Goal: Transaction & Acquisition: Purchase product/service

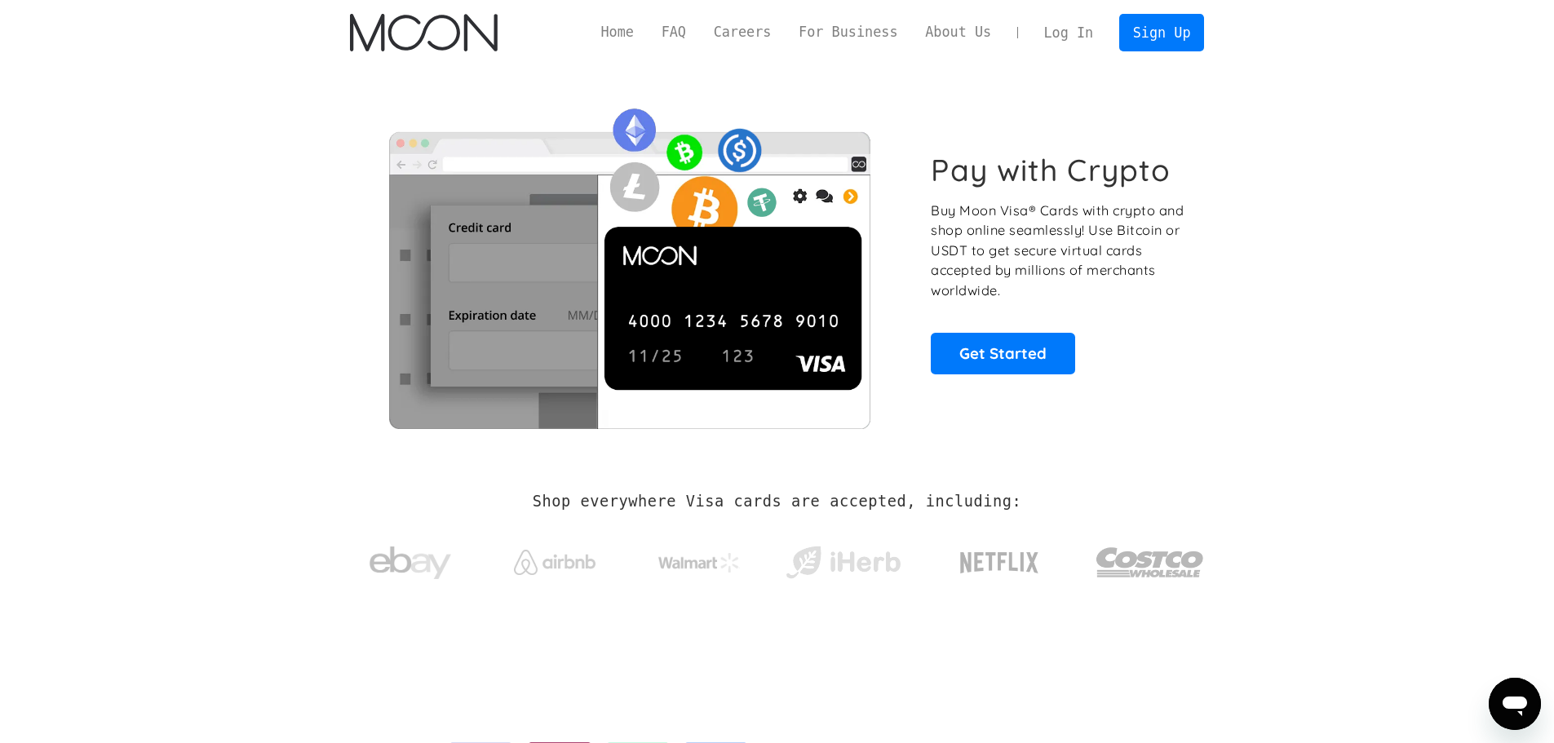
click at [1071, 33] on link "Log In" at bounding box center [1069, 33] width 77 height 36
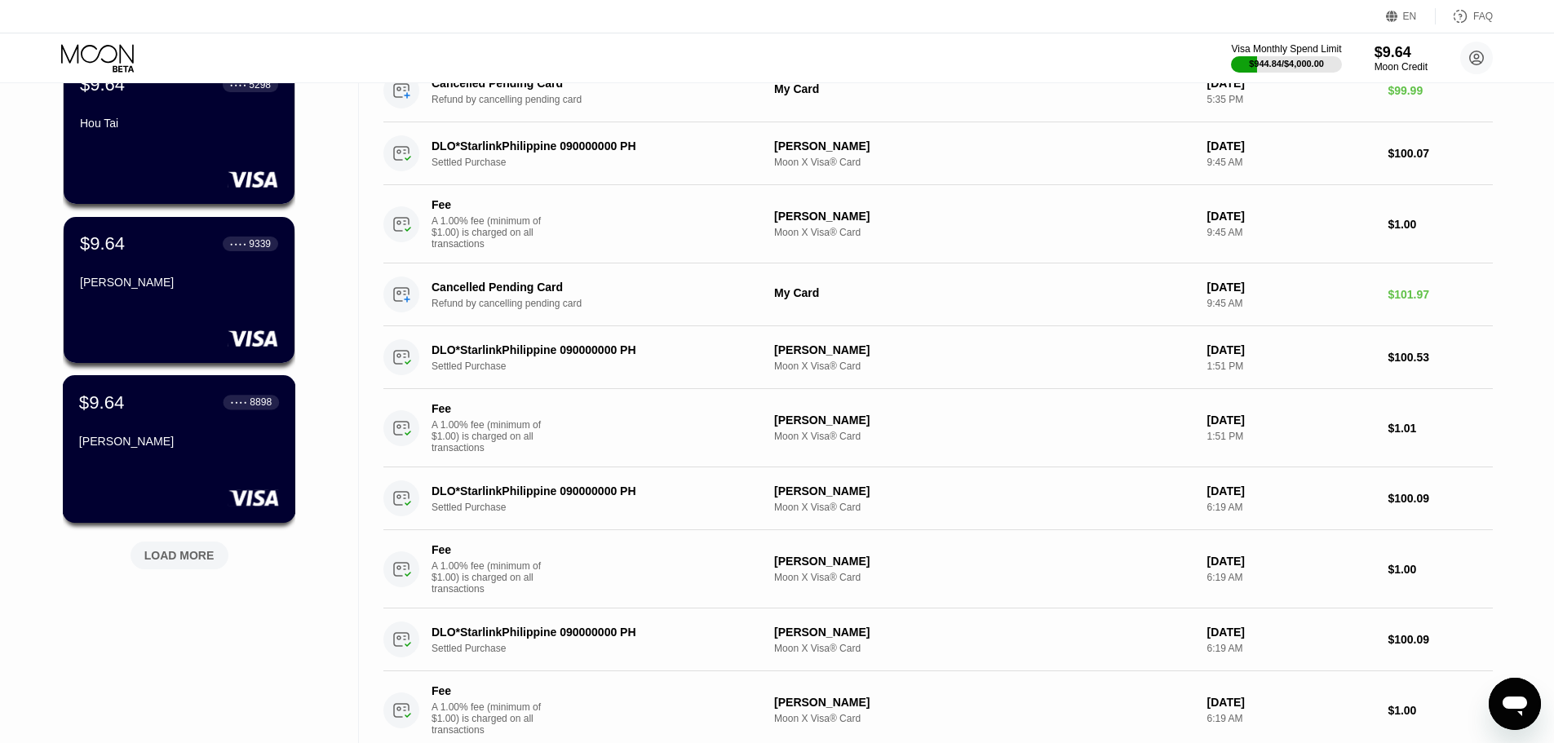
scroll to position [571, 0]
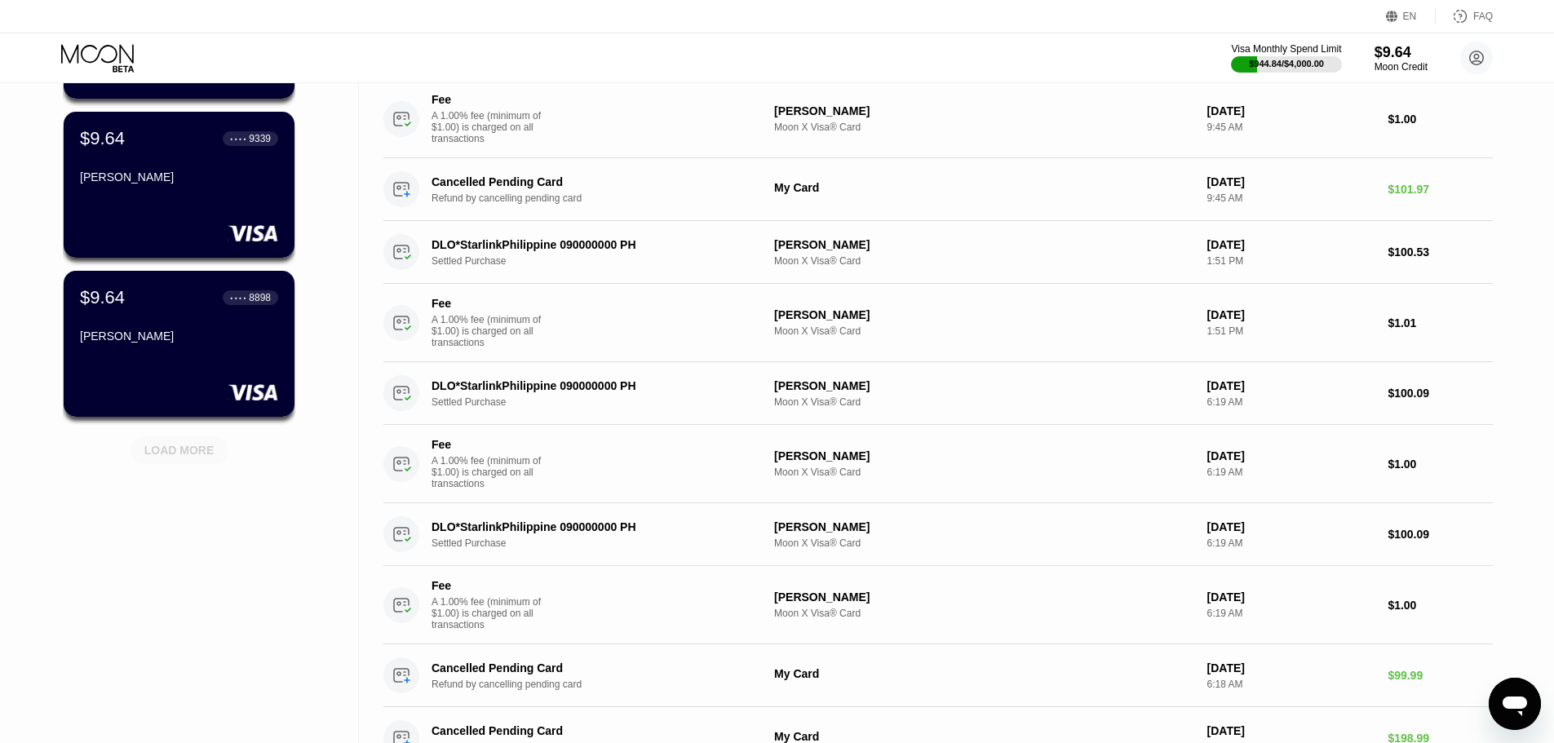
click at [175, 452] on div "LOAD MORE" at bounding box center [179, 450] width 70 height 15
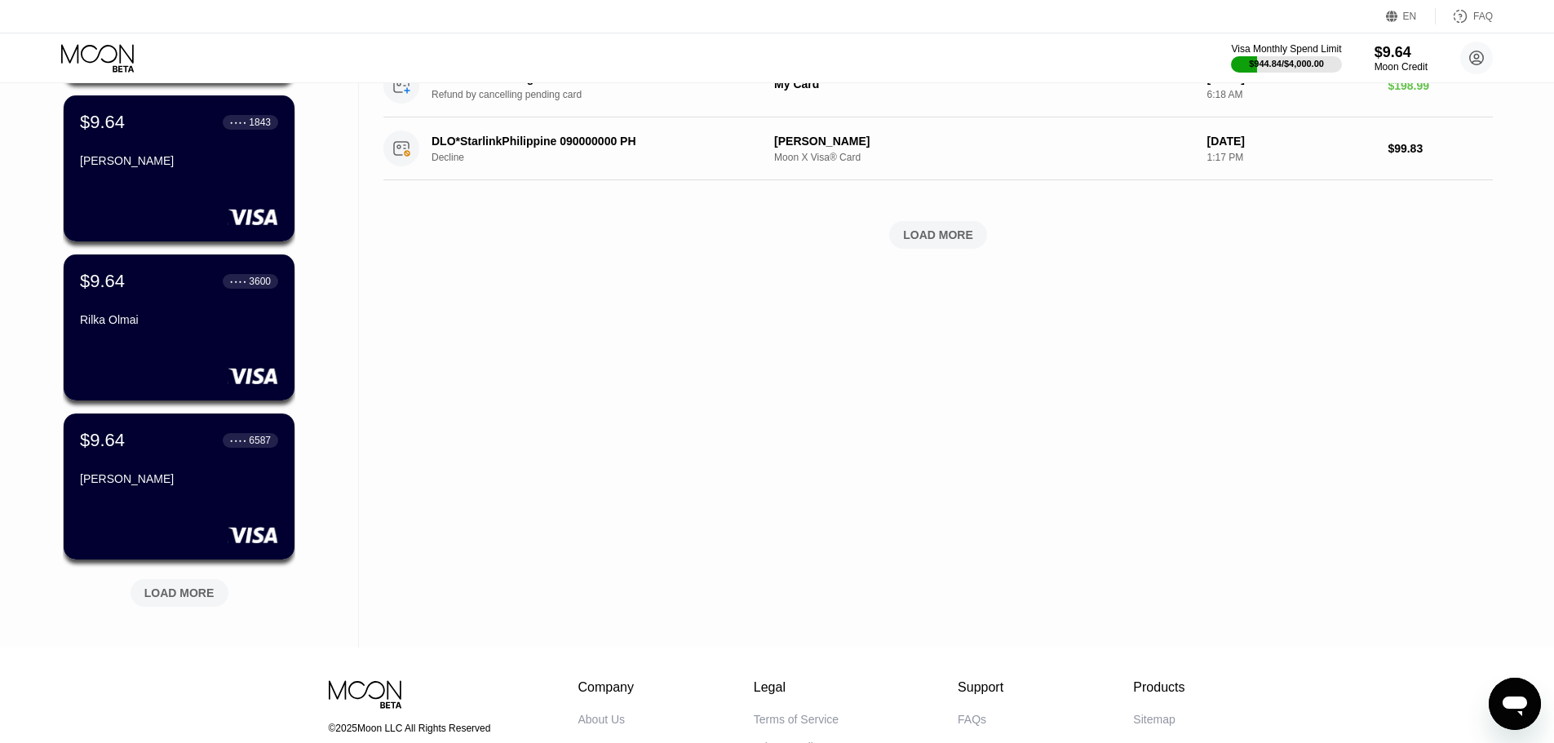
scroll to position [1381, 0]
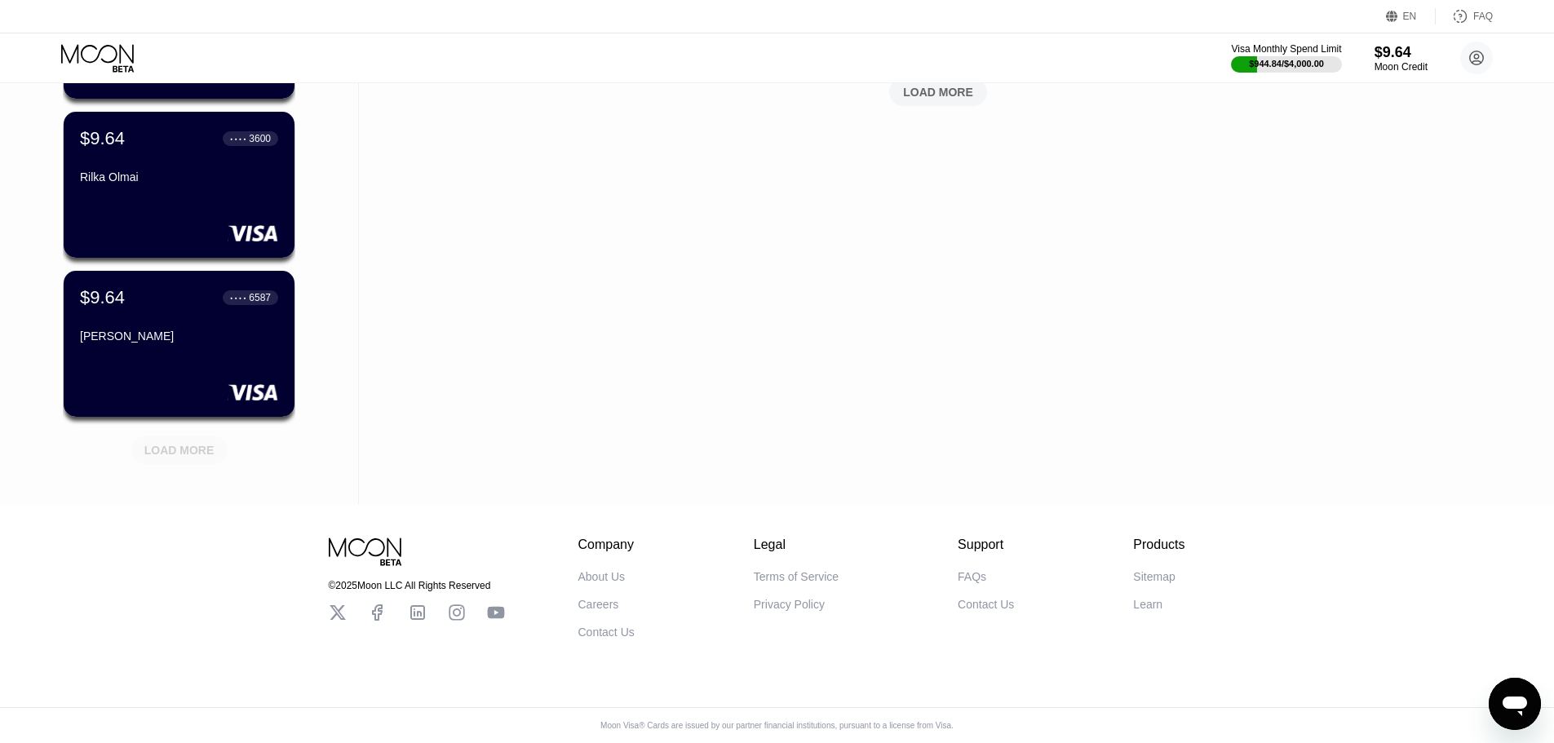
click at [177, 443] on div "LOAD MORE" at bounding box center [179, 450] width 70 height 15
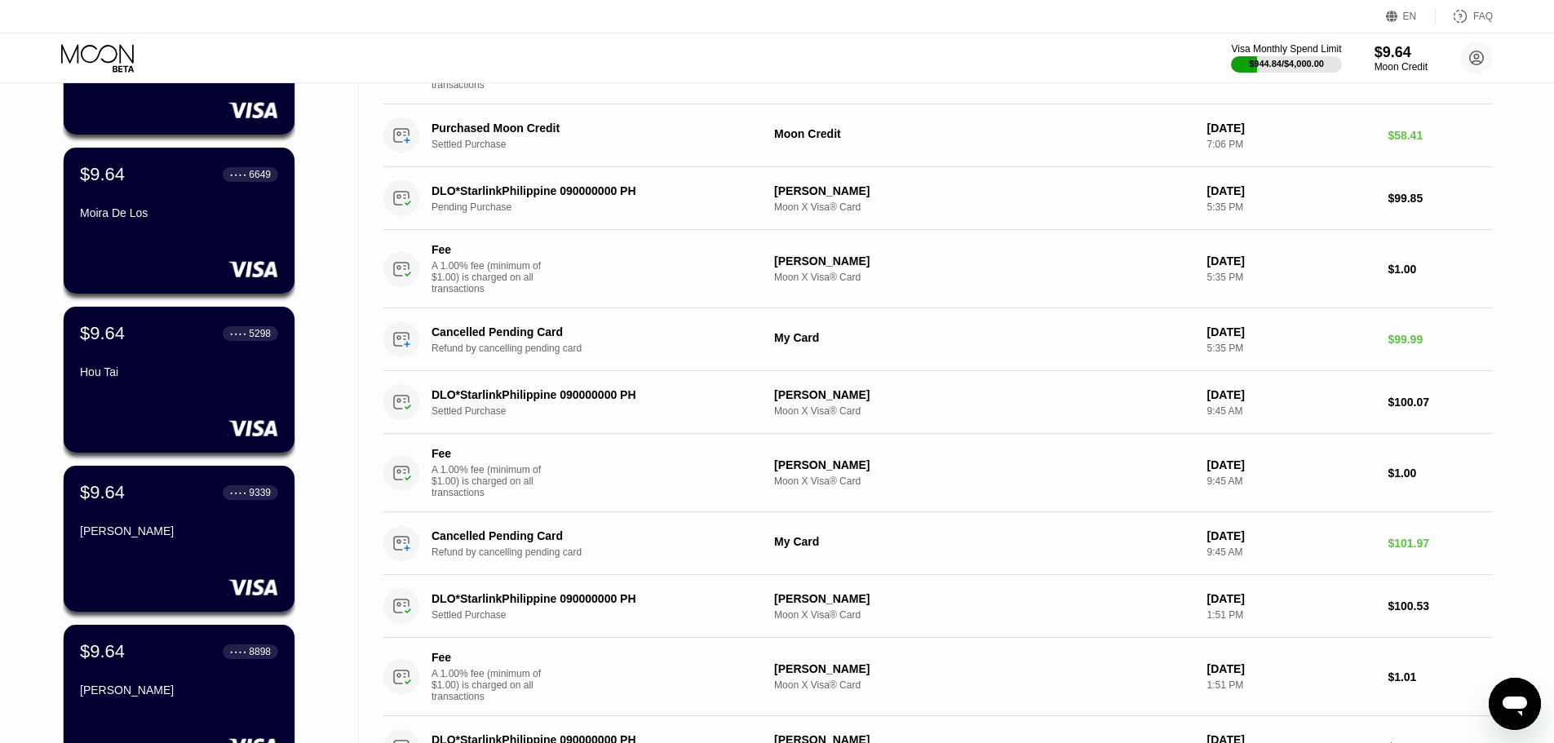
scroll to position [0, 0]
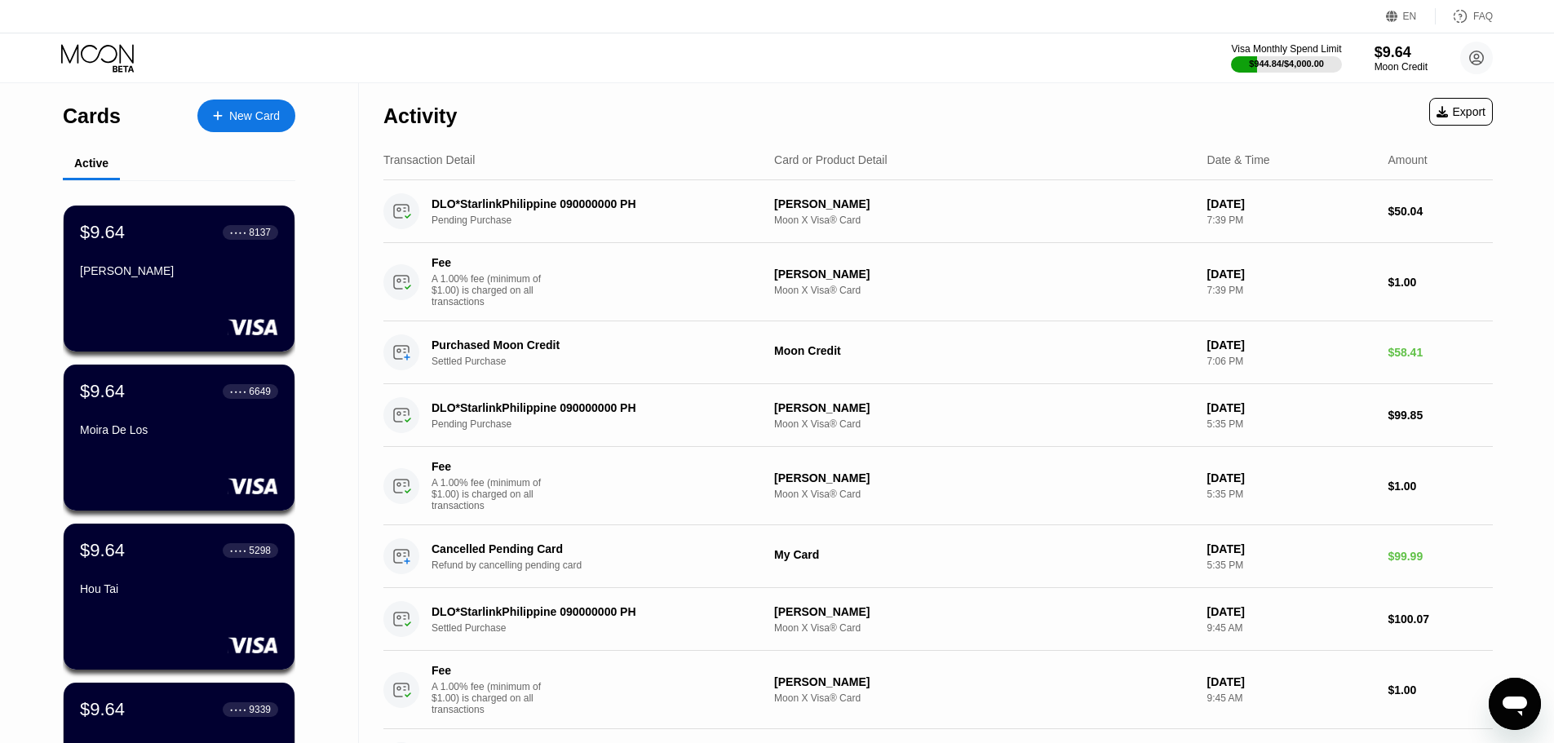
click at [258, 109] on div "New Card" at bounding box center [254, 116] width 51 height 14
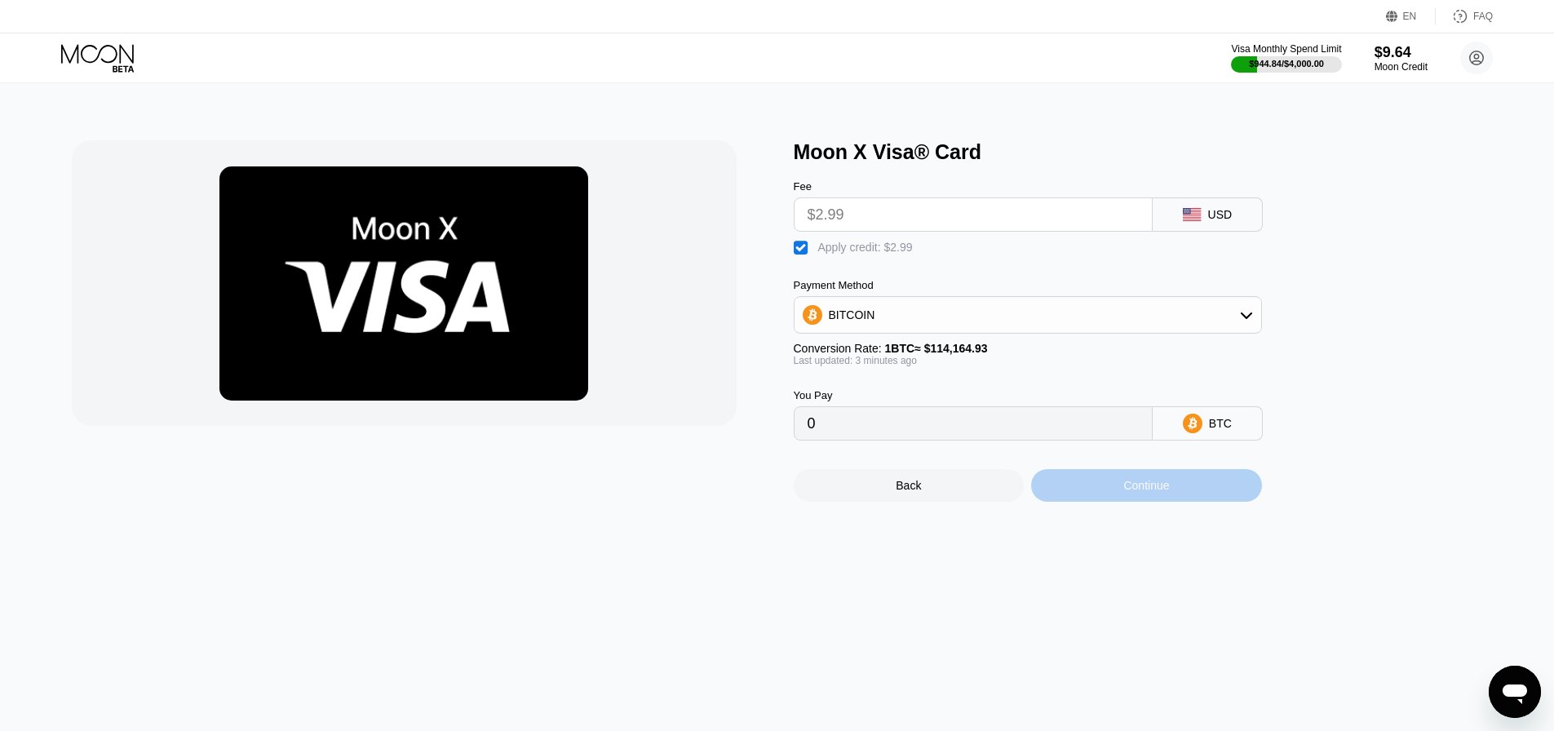
click at [1097, 497] on div "Continue" at bounding box center [1146, 485] width 231 height 33
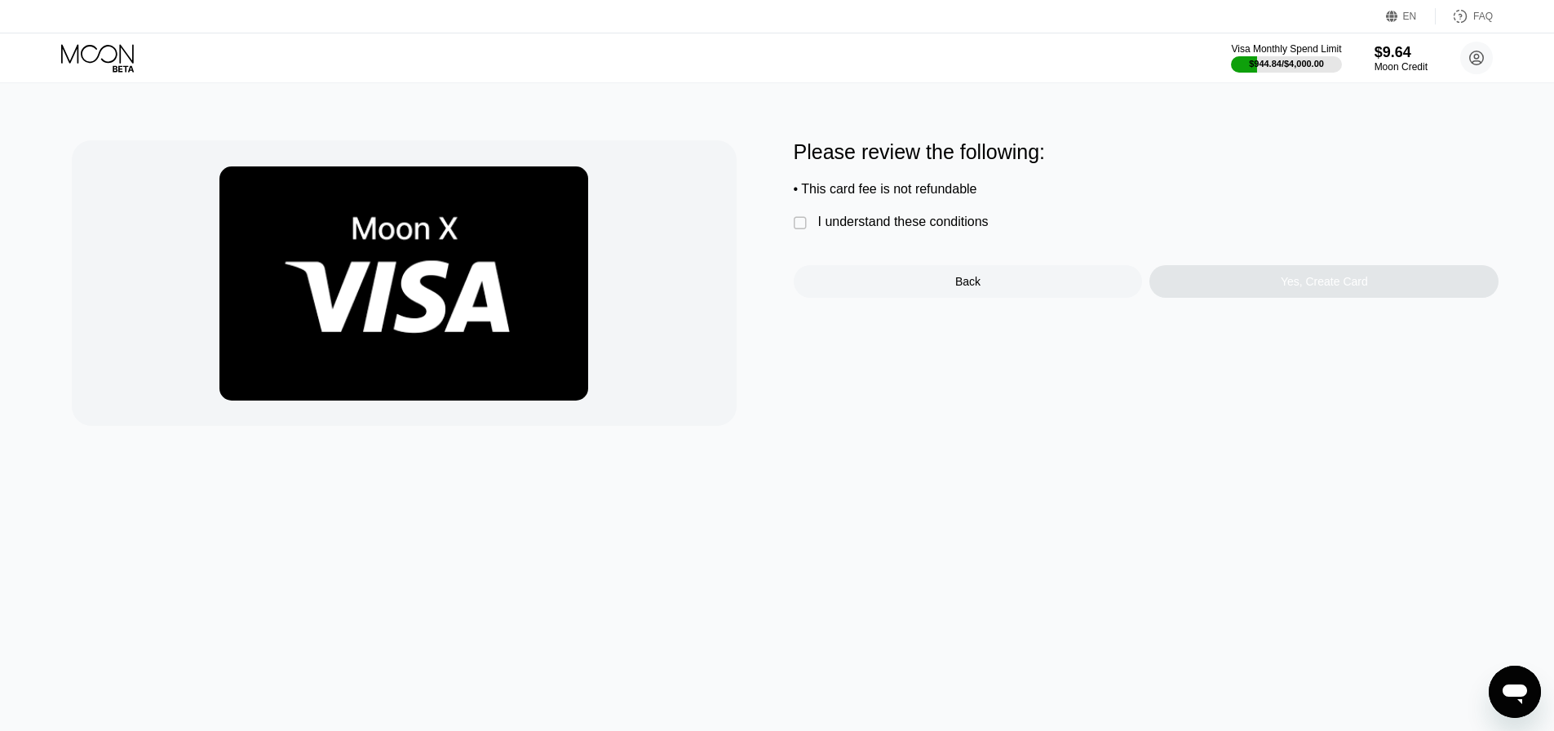
click at [913, 229] on div "I understand these conditions" at bounding box center [903, 222] width 171 height 15
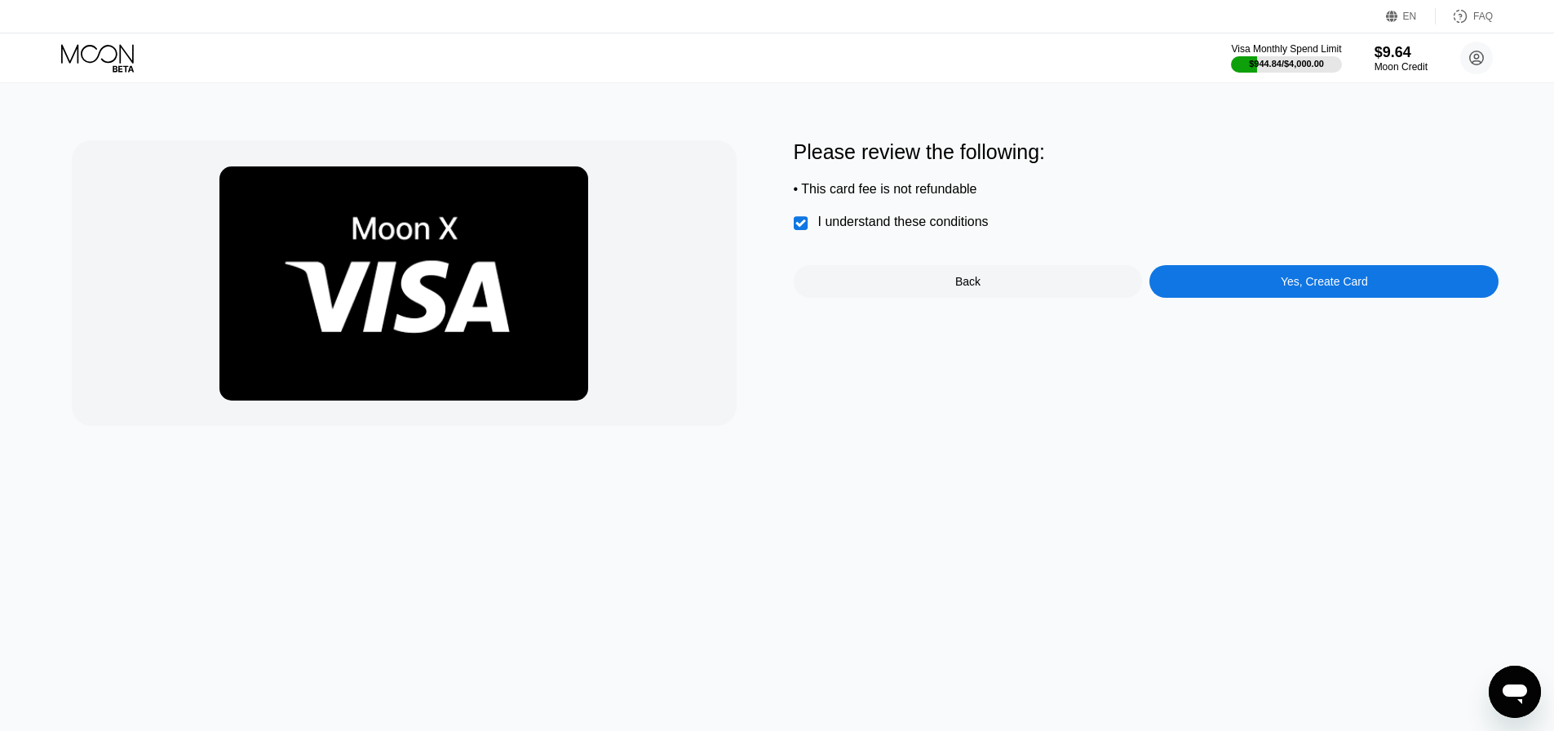
click at [1200, 288] on div "Yes, Create Card" at bounding box center [1324, 281] width 349 height 33
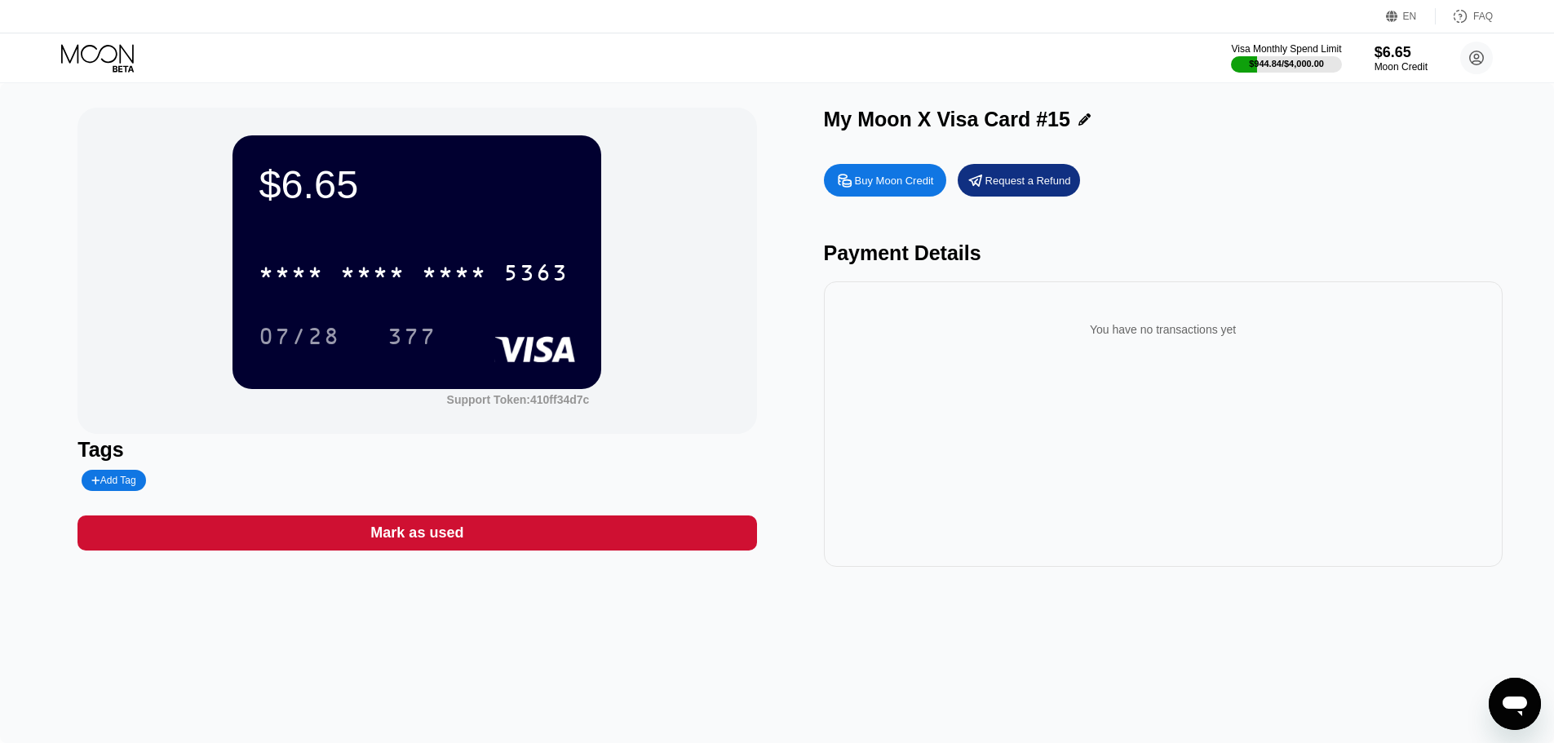
click at [1079, 124] on icon at bounding box center [1085, 119] width 12 height 12
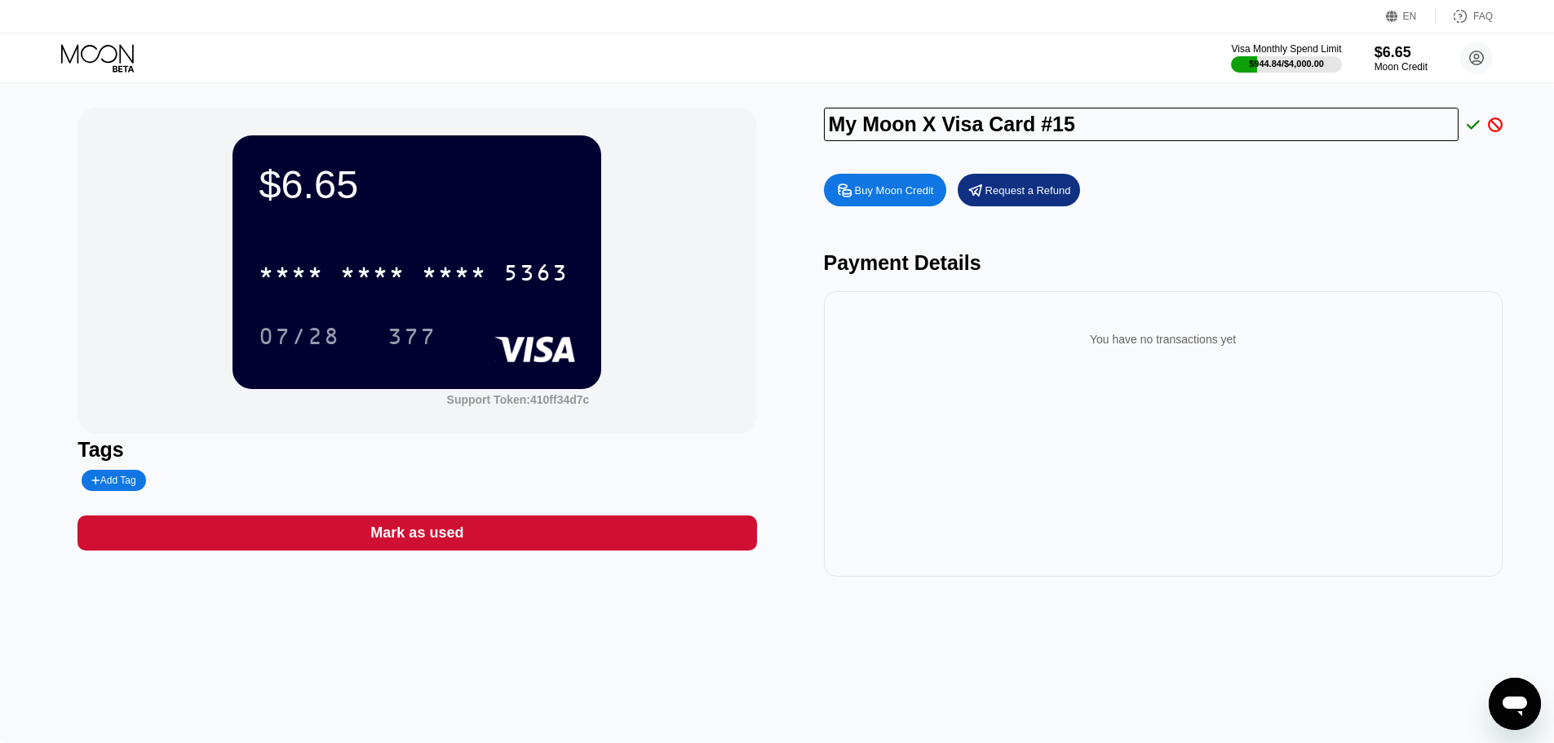
drag, startPoint x: 1091, startPoint y: 122, endPoint x: 738, endPoint y: 118, distance: 352.5
click at [739, 118] on div "$6.65 * * * * * * * * * * * * 5363 07/28 377 Support Token: 410ff34d7c Tags Add…" at bounding box center [777, 342] width 1399 height 469
type input "[PERSON_NAME]"
click at [1472, 126] on icon at bounding box center [1473, 124] width 13 height 15
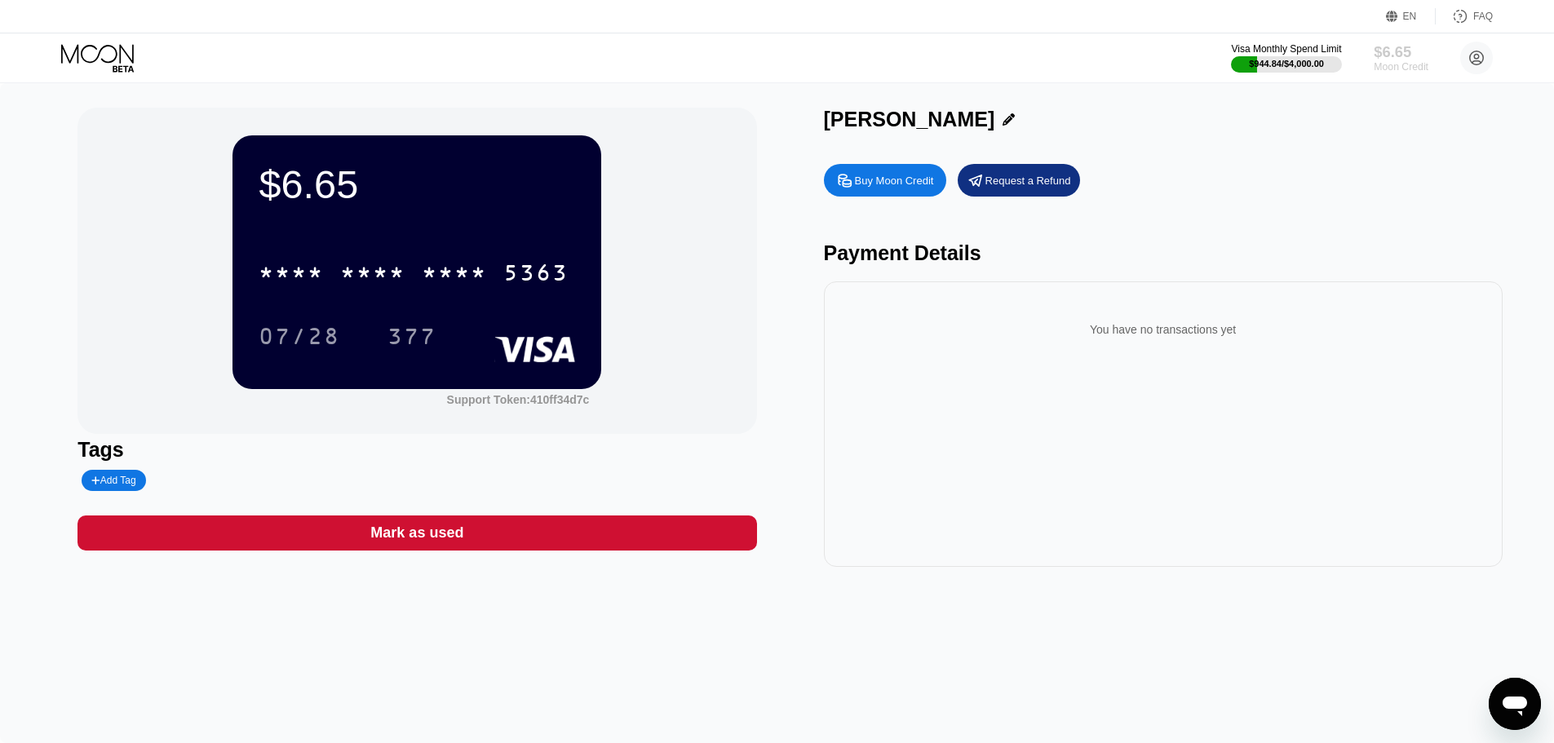
click at [1394, 65] on div "Moon Credit" at bounding box center [1401, 66] width 55 height 11
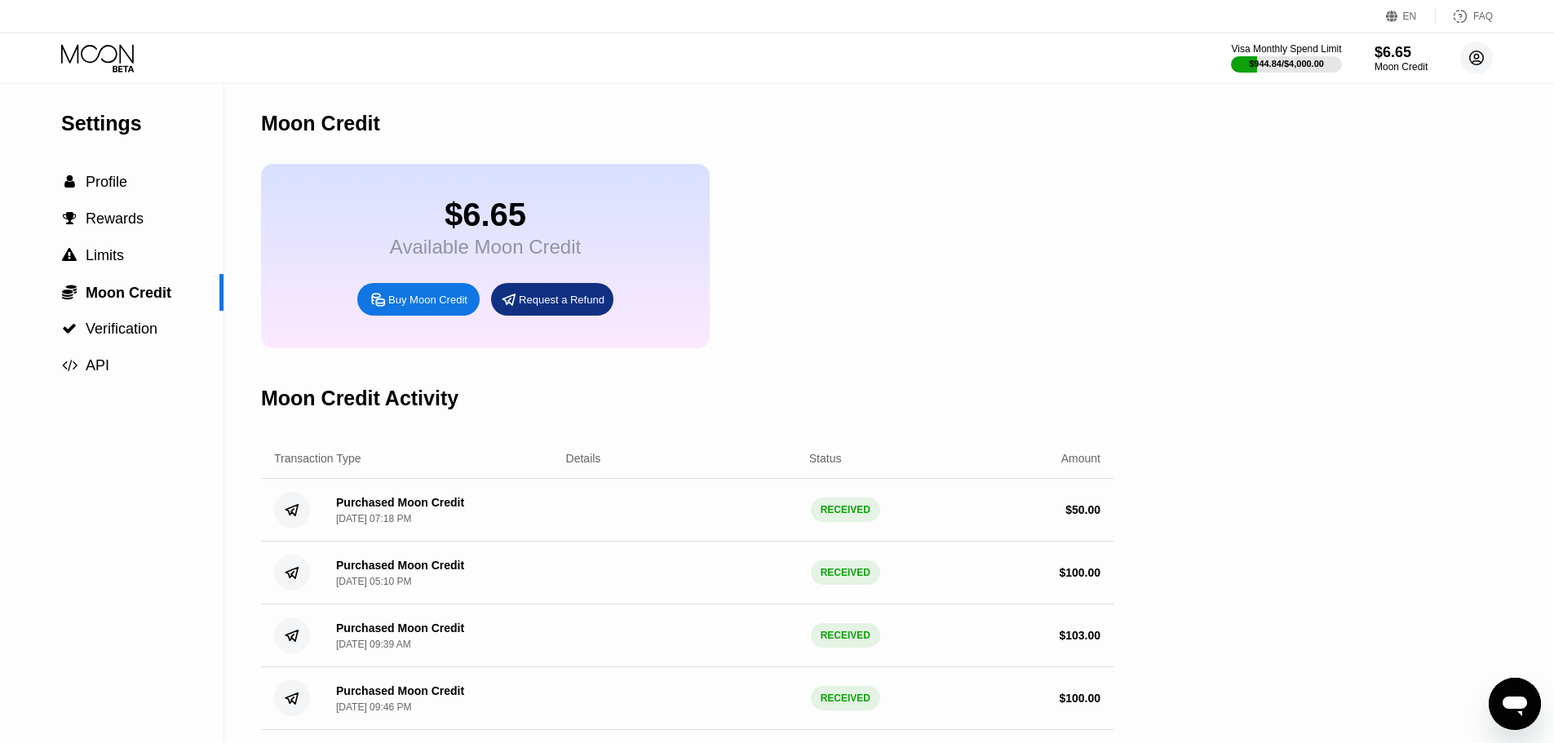
click at [1470, 60] on circle at bounding box center [1477, 58] width 33 height 33
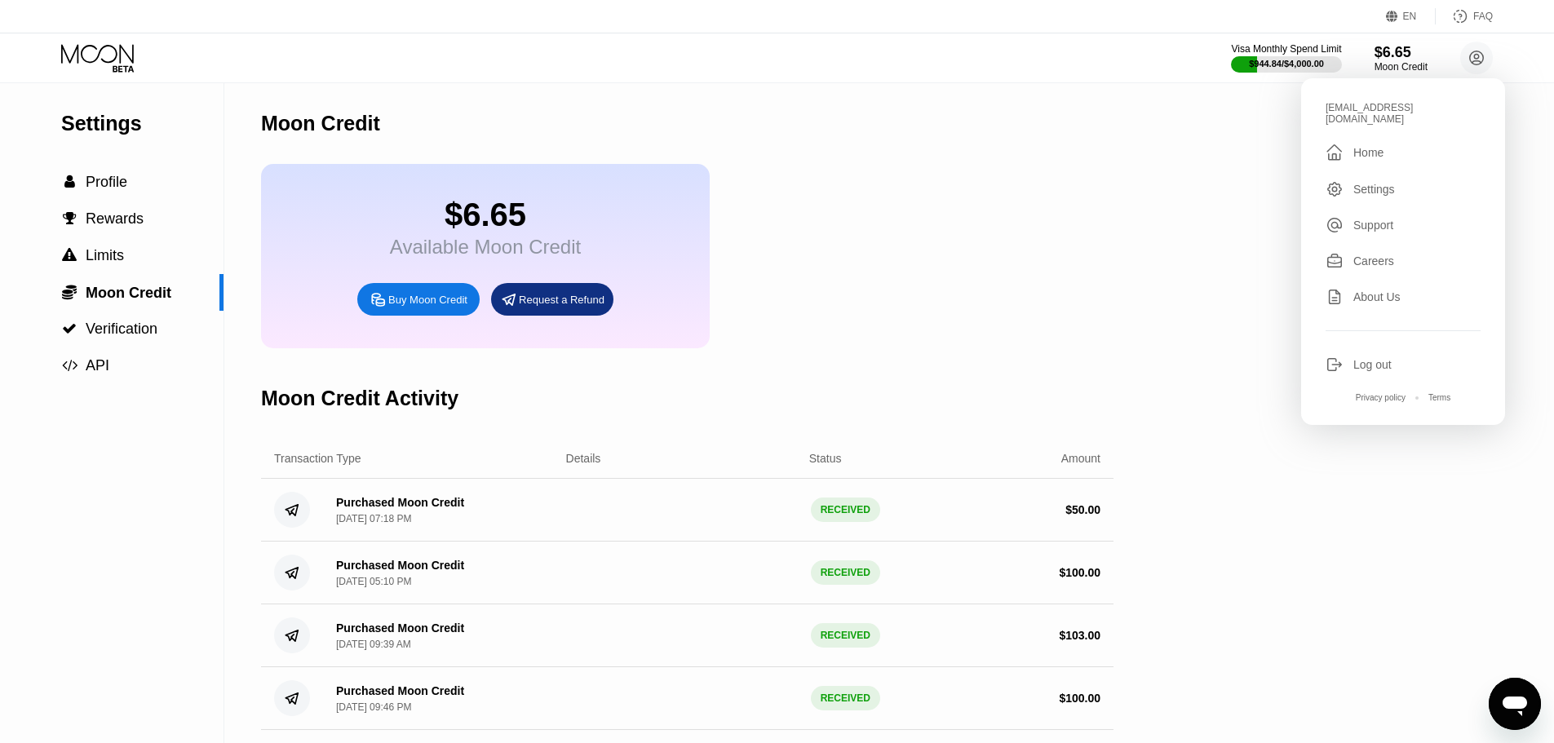
click at [1101, 48] on div "Visa Monthly Spend Limit $944.84 / $4,000.00 $6.65 Moon Credit erkarmoetain@gma…" at bounding box center [777, 57] width 1554 height 49
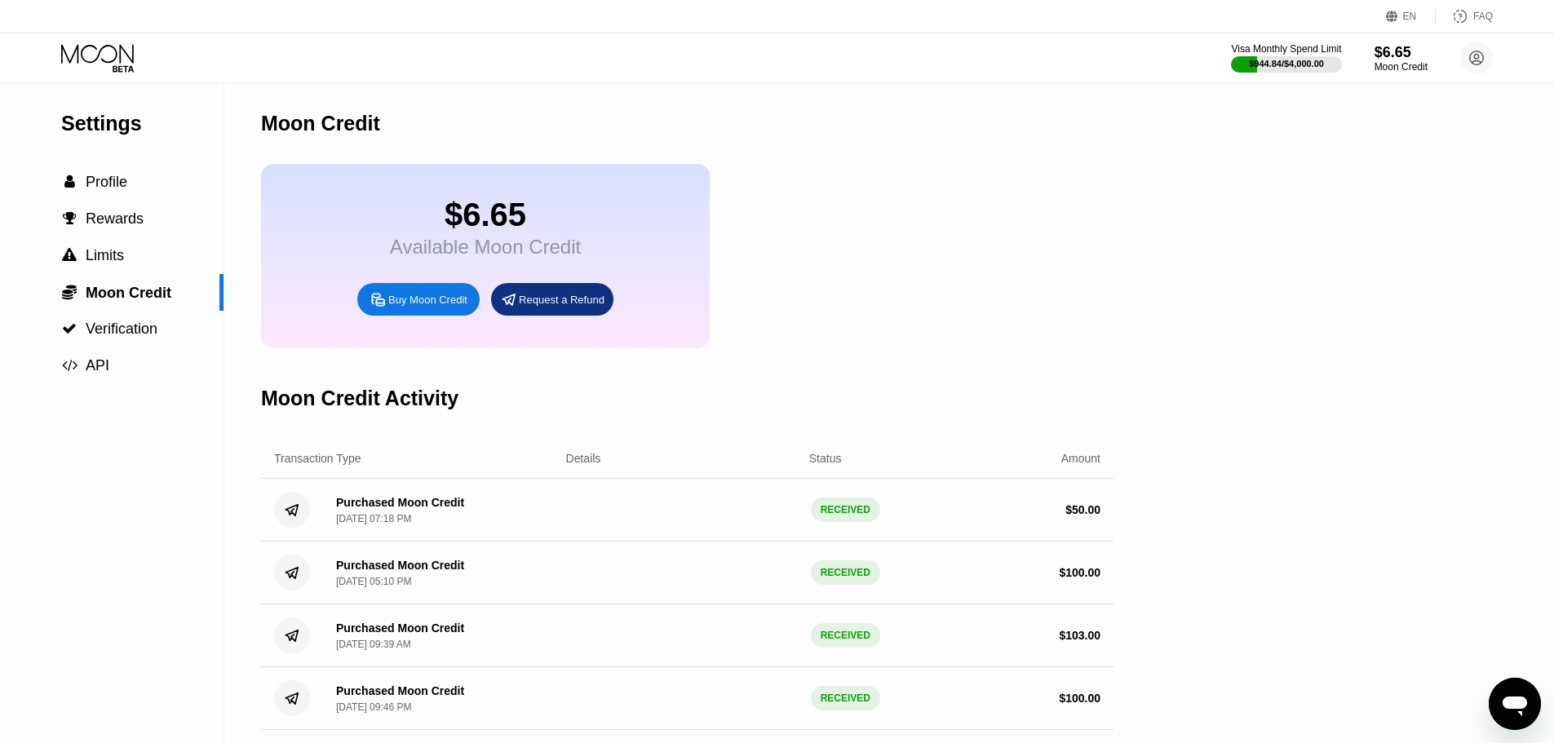
click at [91, 70] on icon at bounding box center [99, 58] width 76 height 29
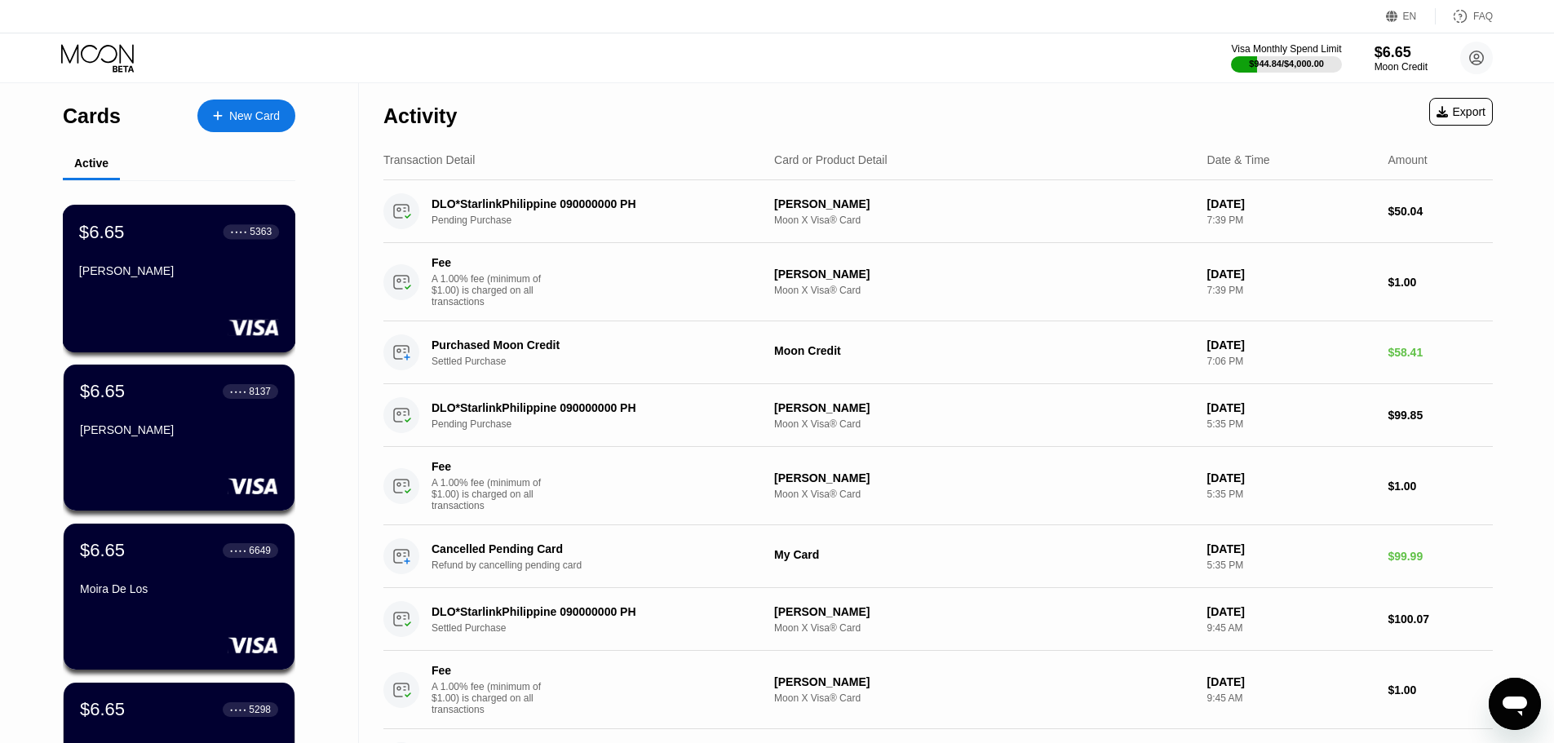
click at [221, 270] on div "[PERSON_NAME]" at bounding box center [179, 270] width 200 height 13
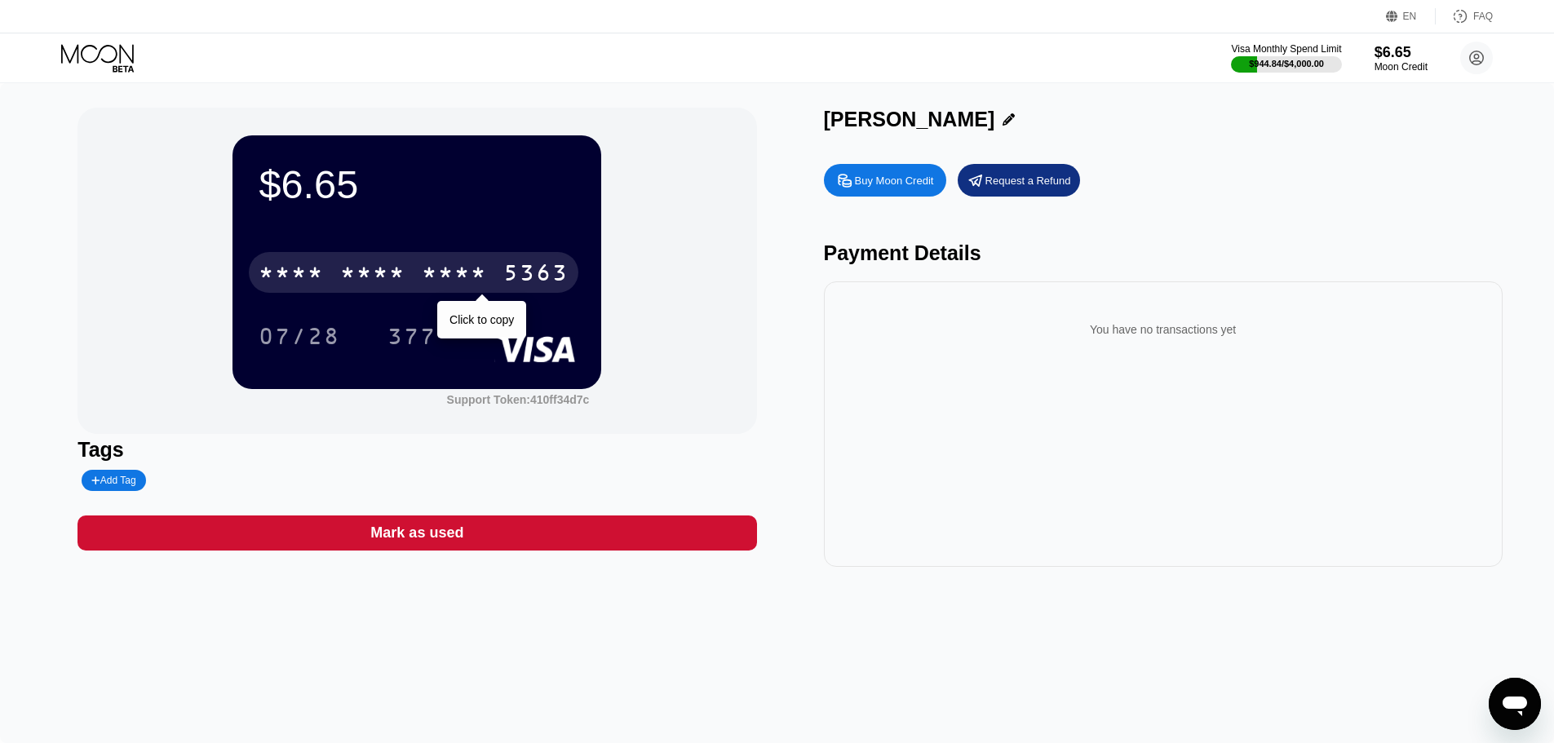
click at [551, 282] on div "5363" at bounding box center [535, 275] width 65 height 26
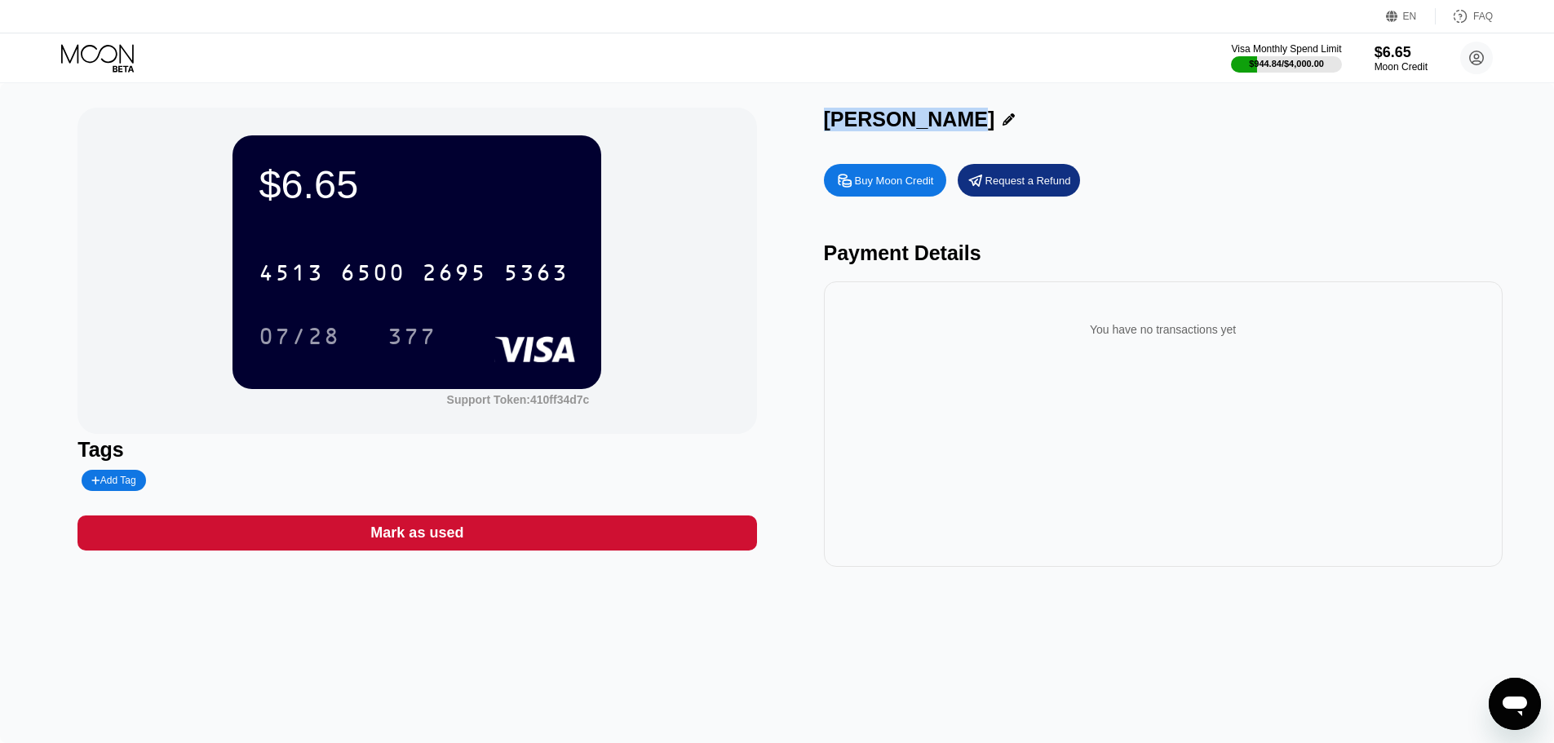
drag, startPoint x: 936, startPoint y: 125, endPoint x: 827, endPoint y: 135, distance: 109.0
click at [827, 135] on div "[PERSON_NAME]" at bounding box center [1163, 124] width 679 height 32
copy div "[PERSON_NAME]"
click at [406, 336] on div "377" at bounding box center [412, 339] width 49 height 26
click at [95, 54] on icon at bounding box center [99, 58] width 76 height 29
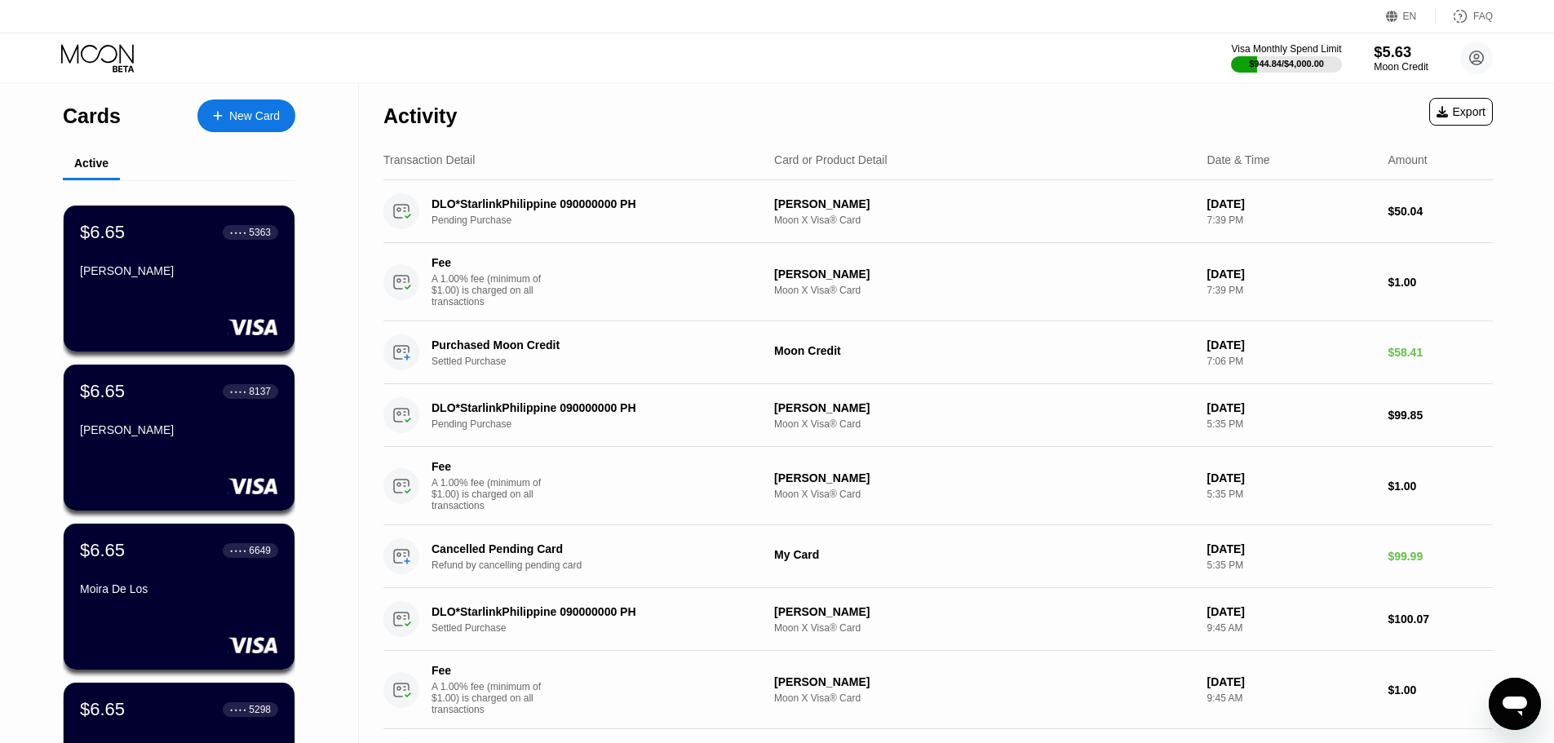
click at [1390, 66] on div "Moon Credit" at bounding box center [1401, 66] width 55 height 11
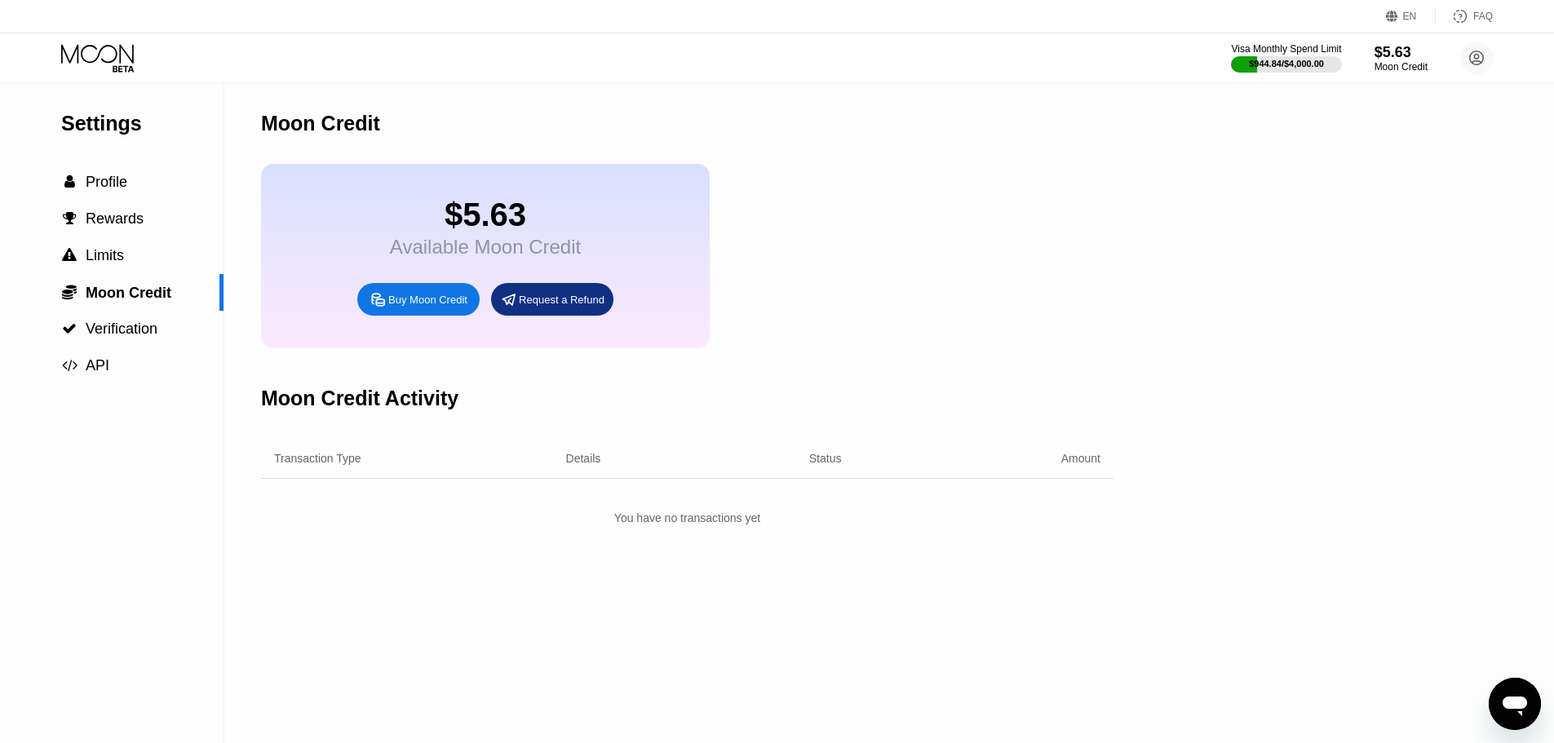
click at [432, 307] on div "Buy Moon Credit" at bounding box center [427, 300] width 79 height 14
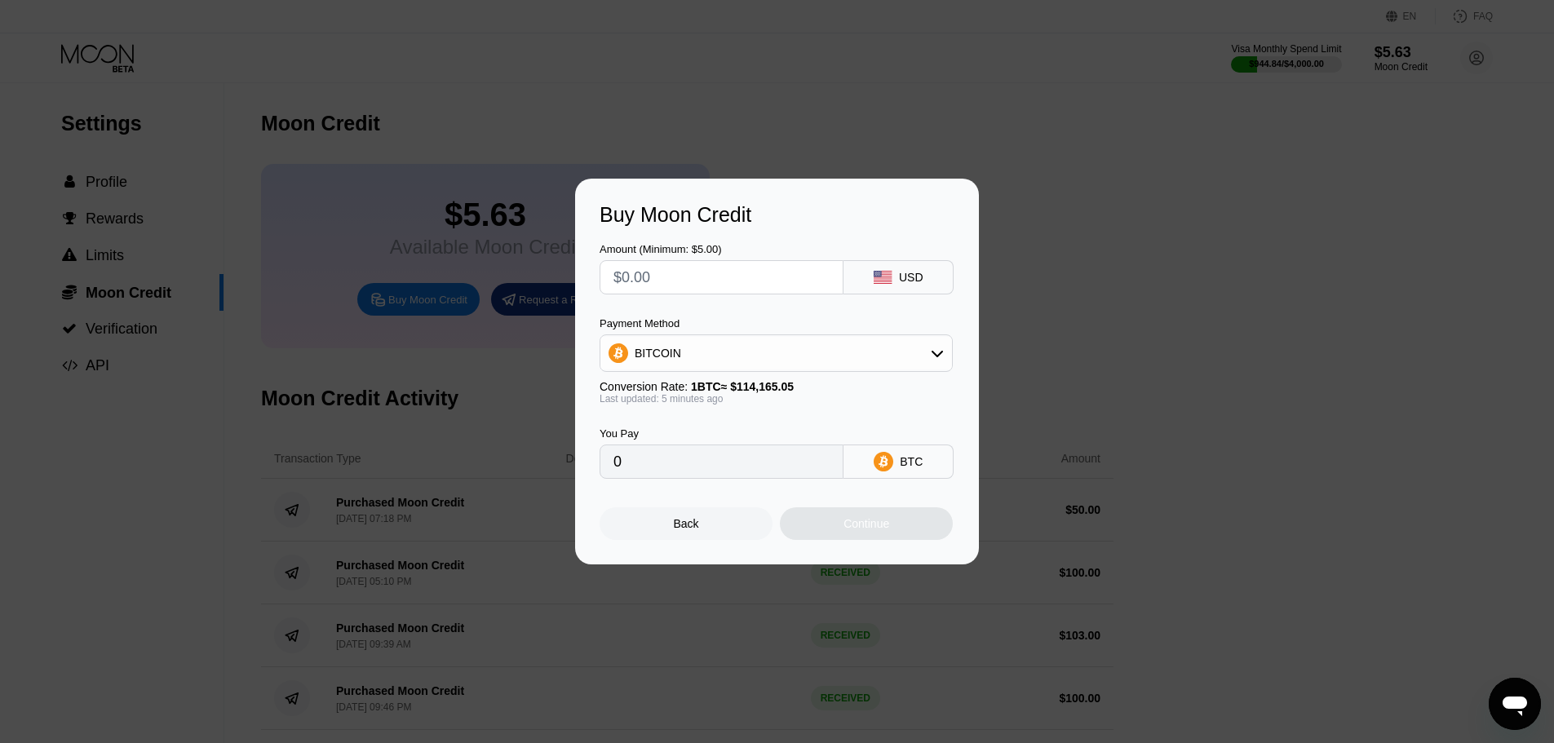
click at [689, 357] on div "BITCOIN" at bounding box center [777, 353] width 352 height 33
click at [658, 432] on span "USDT on TRON" at bounding box center [680, 434] width 82 height 13
type input "0.00"
click at [661, 285] on input "text" at bounding box center [722, 277] width 216 height 33
type input "$200"
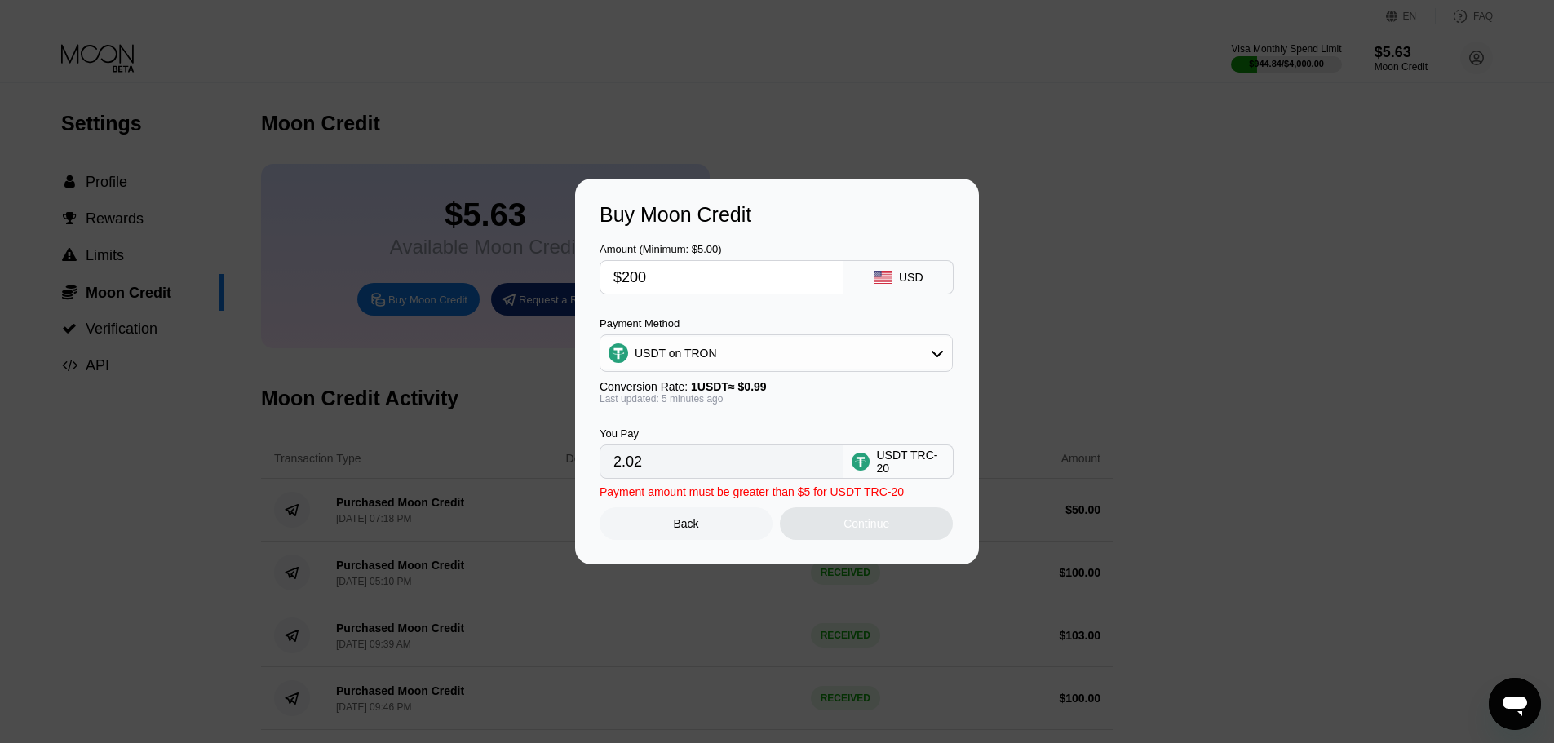
type input "202.02"
type input "$200"
click at [852, 529] on div "Continue" at bounding box center [867, 523] width 46 height 13
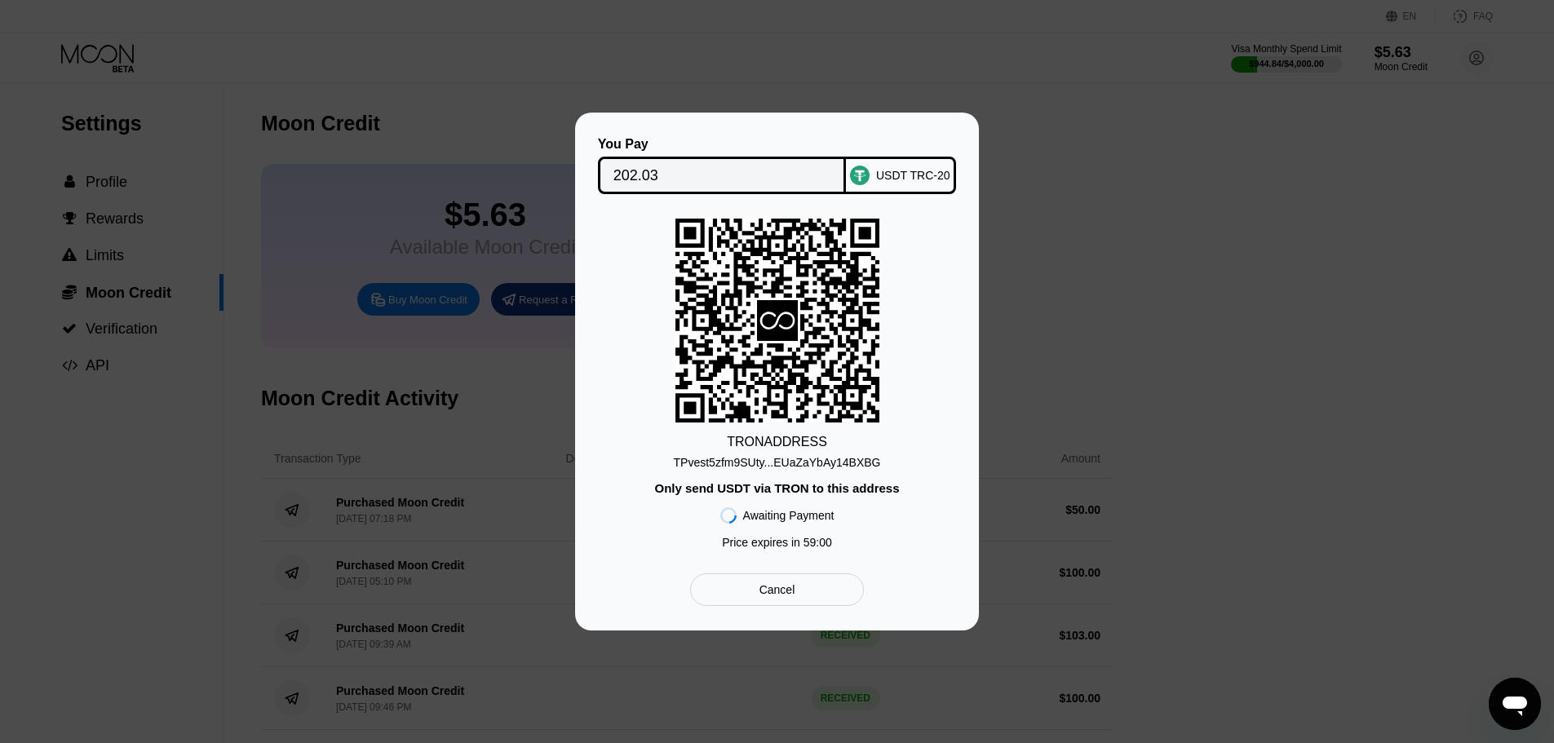
click at [836, 463] on div "TPvest5zfm9SUty...EUaZaYbAy14BXBG" at bounding box center [777, 462] width 207 height 13
click at [798, 461] on div "TPvest5zfm9SUty...EUaZaYbAy14BXBG" at bounding box center [777, 462] width 207 height 13
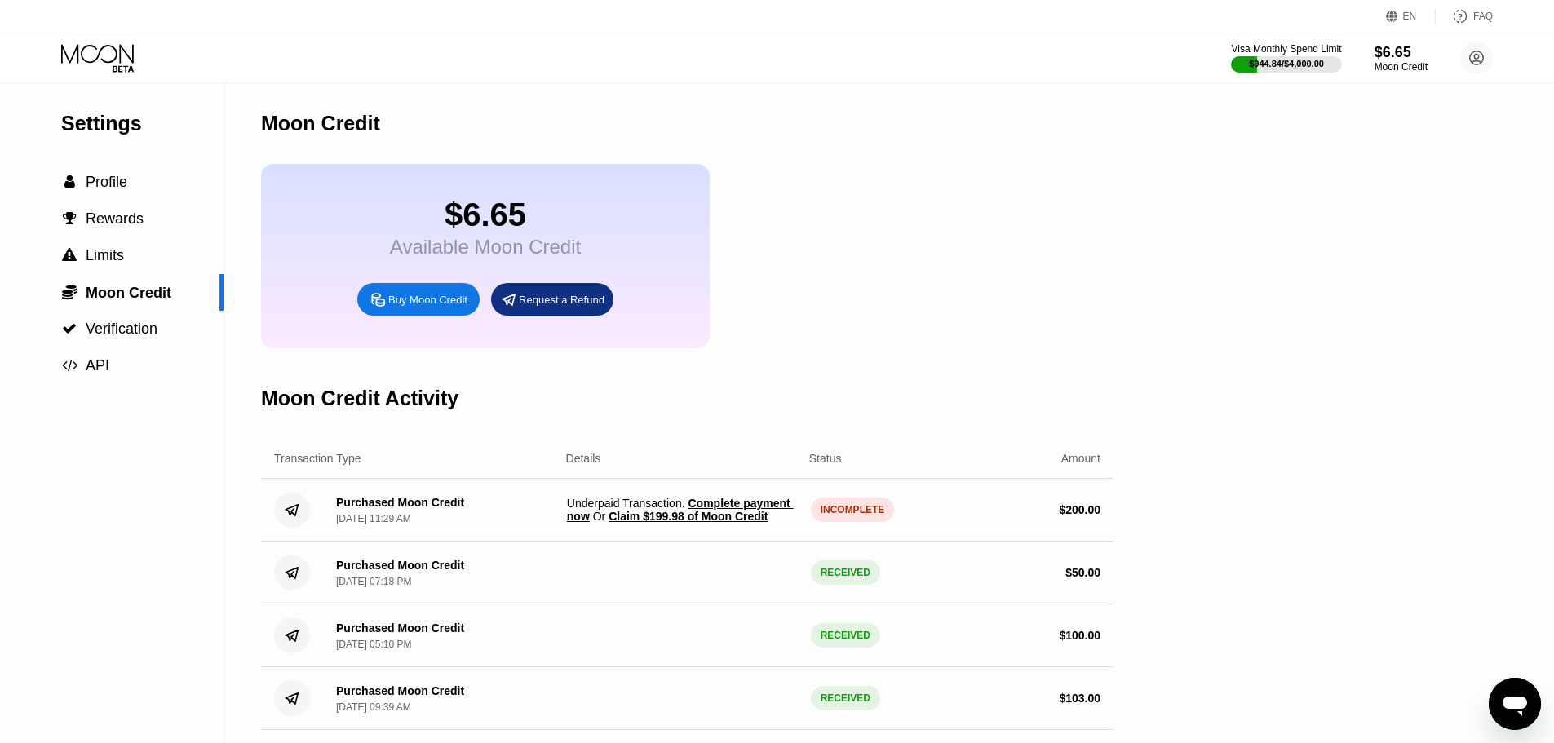
click at [667, 523] on span "Claim $199.98 of Moon Credit" at bounding box center [688, 516] width 159 height 13
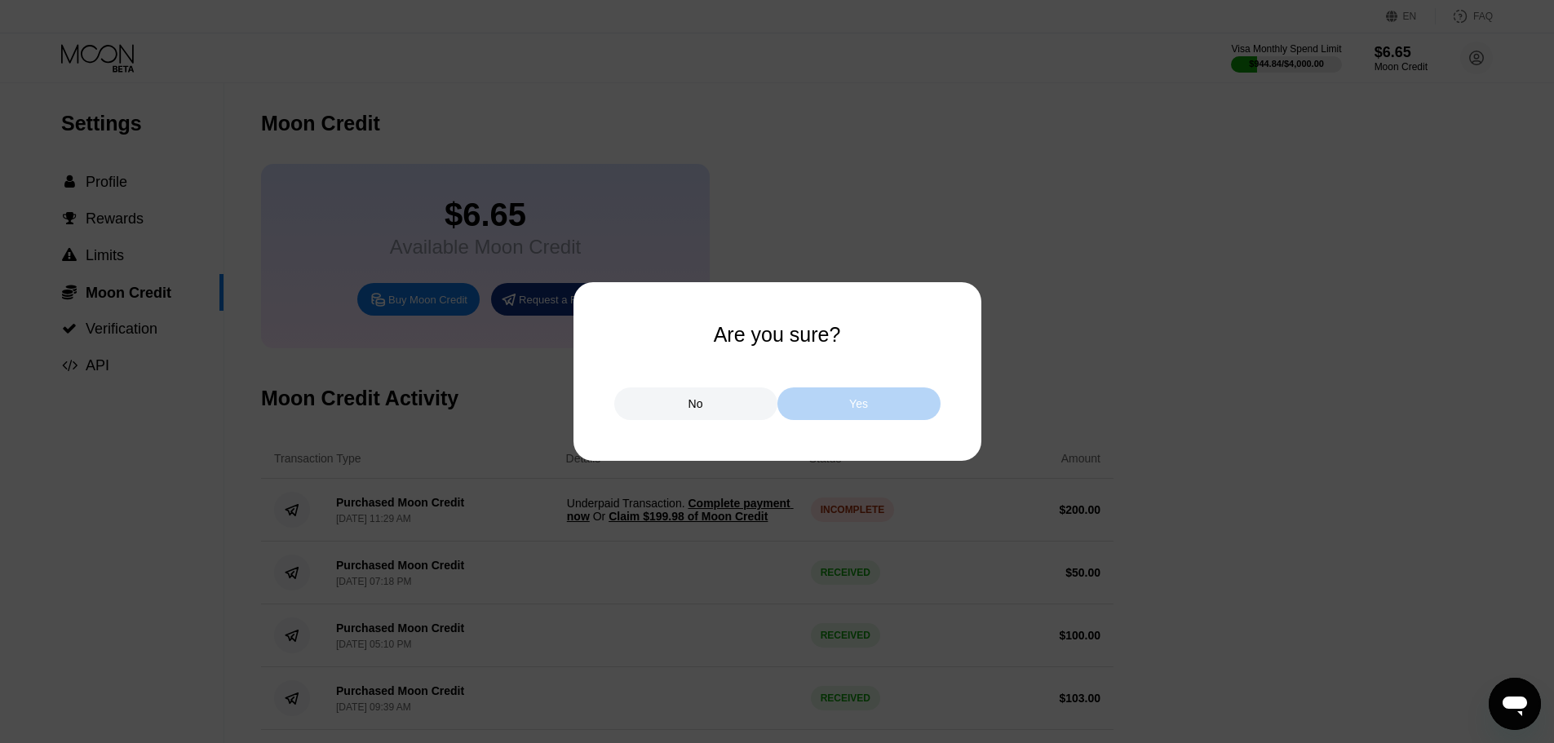
click at [846, 414] on div "Yes" at bounding box center [859, 404] width 163 height 33
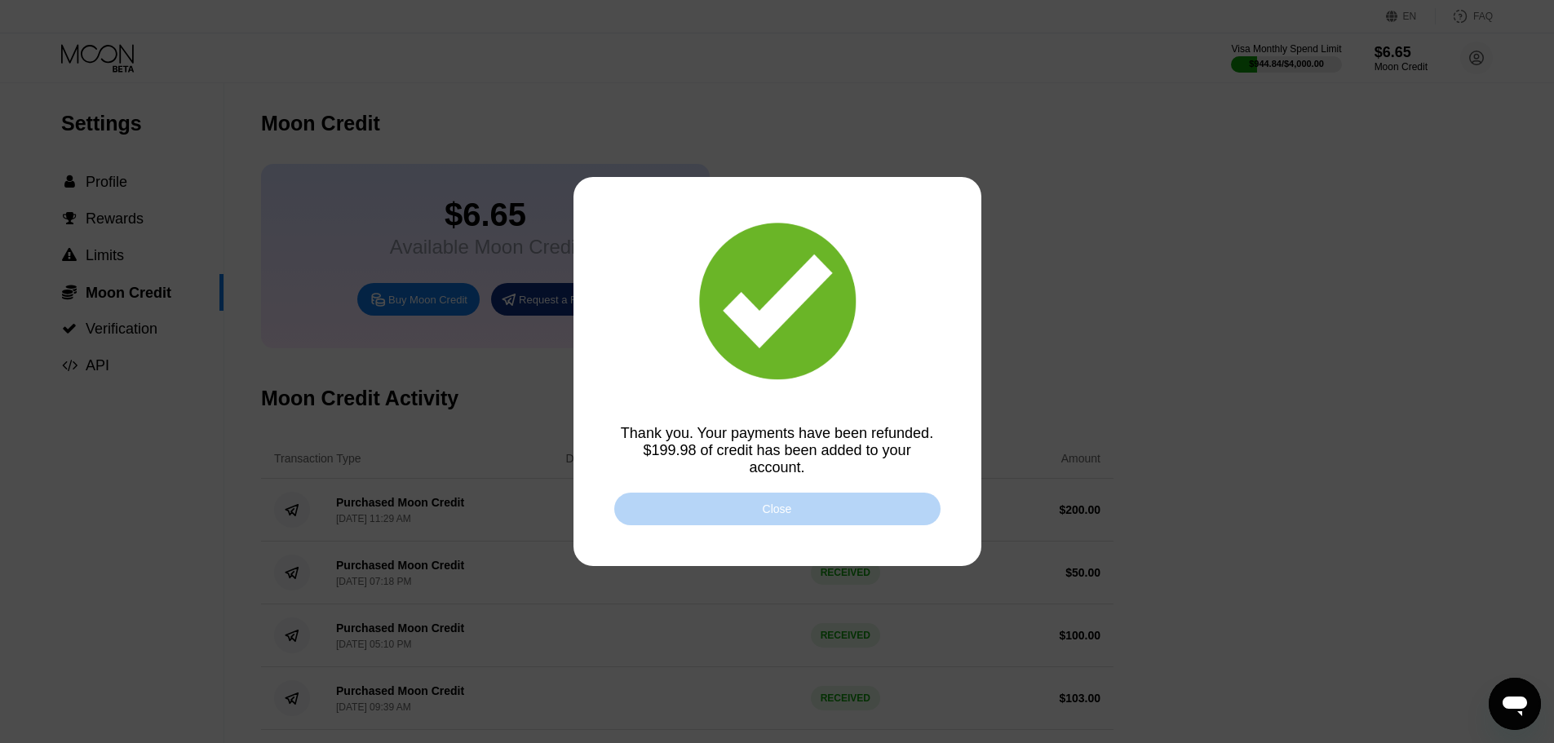
click at [802, 508] on div "Close" at bounding box center [777, 509] width 326 height 33
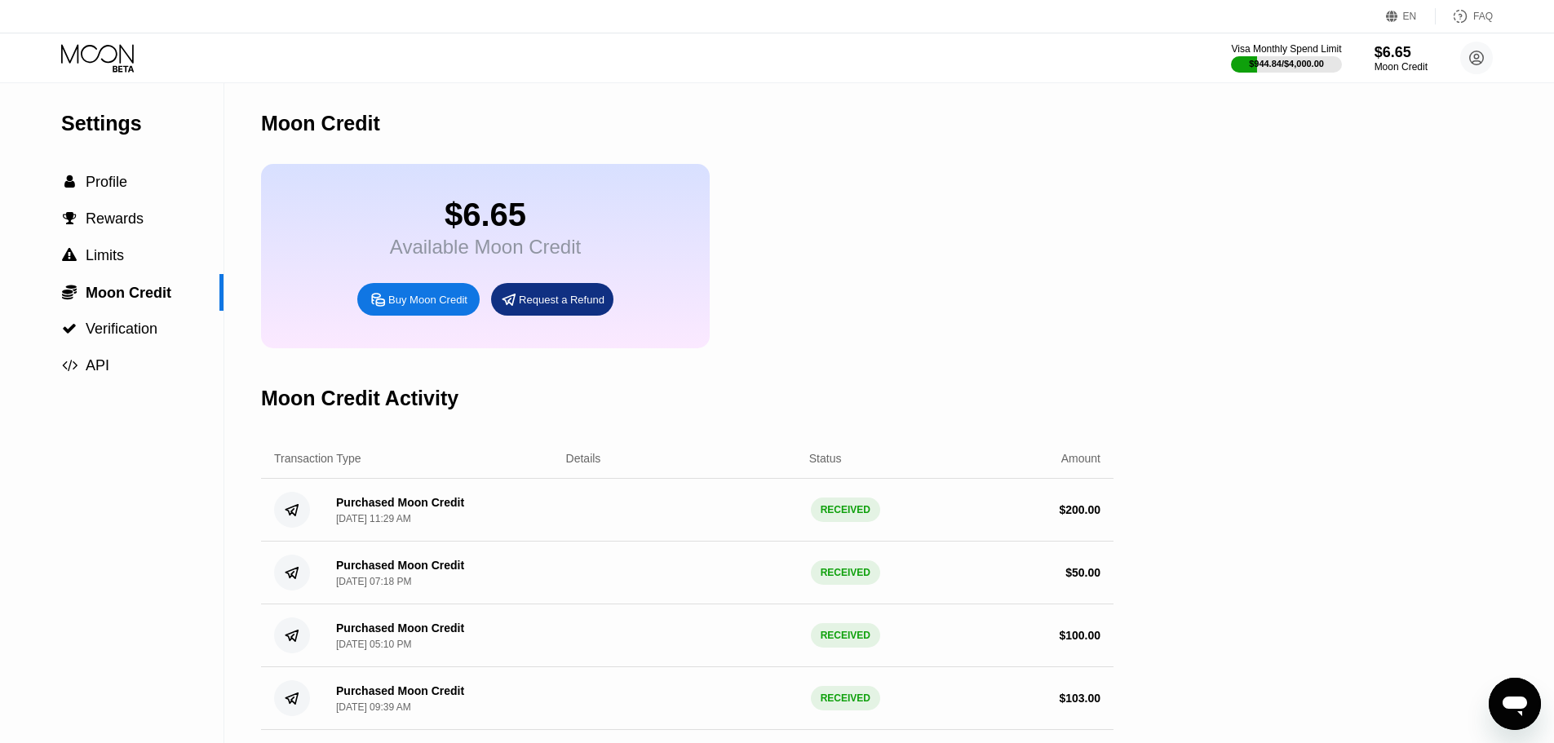
click at [75, 62] on icon at bounding box center [99, 58] width 76 height 29
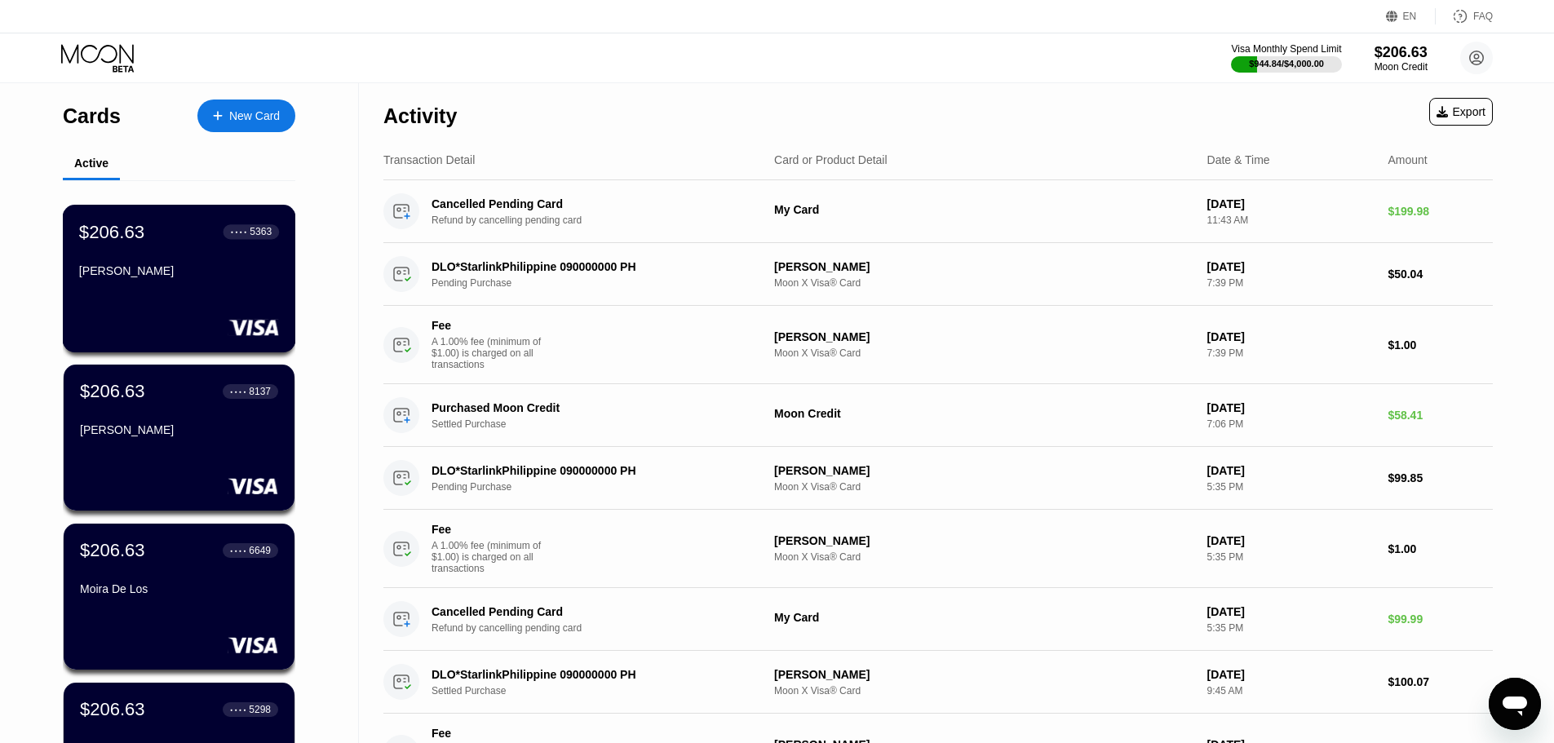
click at [194, 301] on div "$206.63 ● ● ● ● 5363 [PERSON_NAME]" at bounding box center [179, 279] width 233 height 148
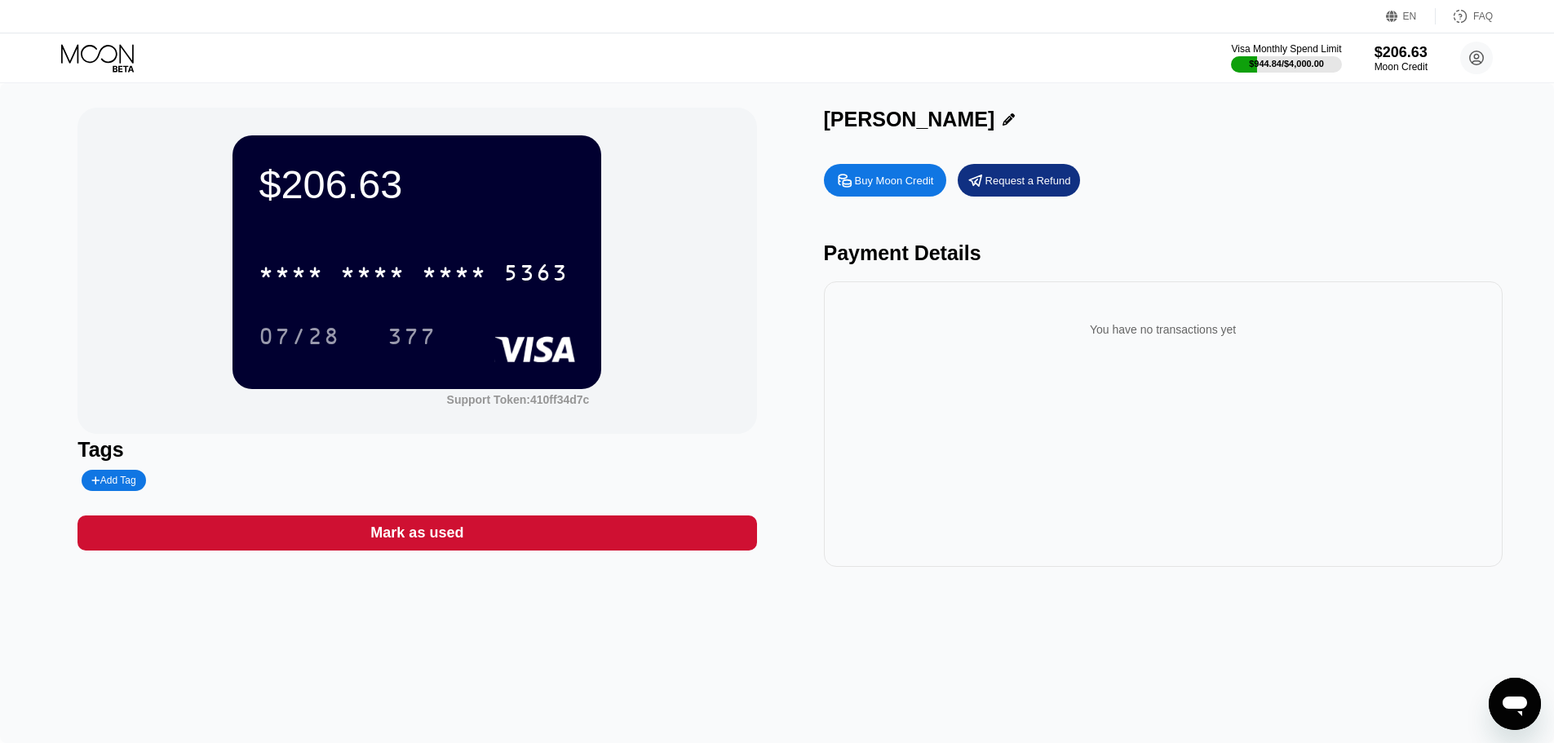
click at [85, 61] on icon at bounding box center [99, 58] width 76 height 29
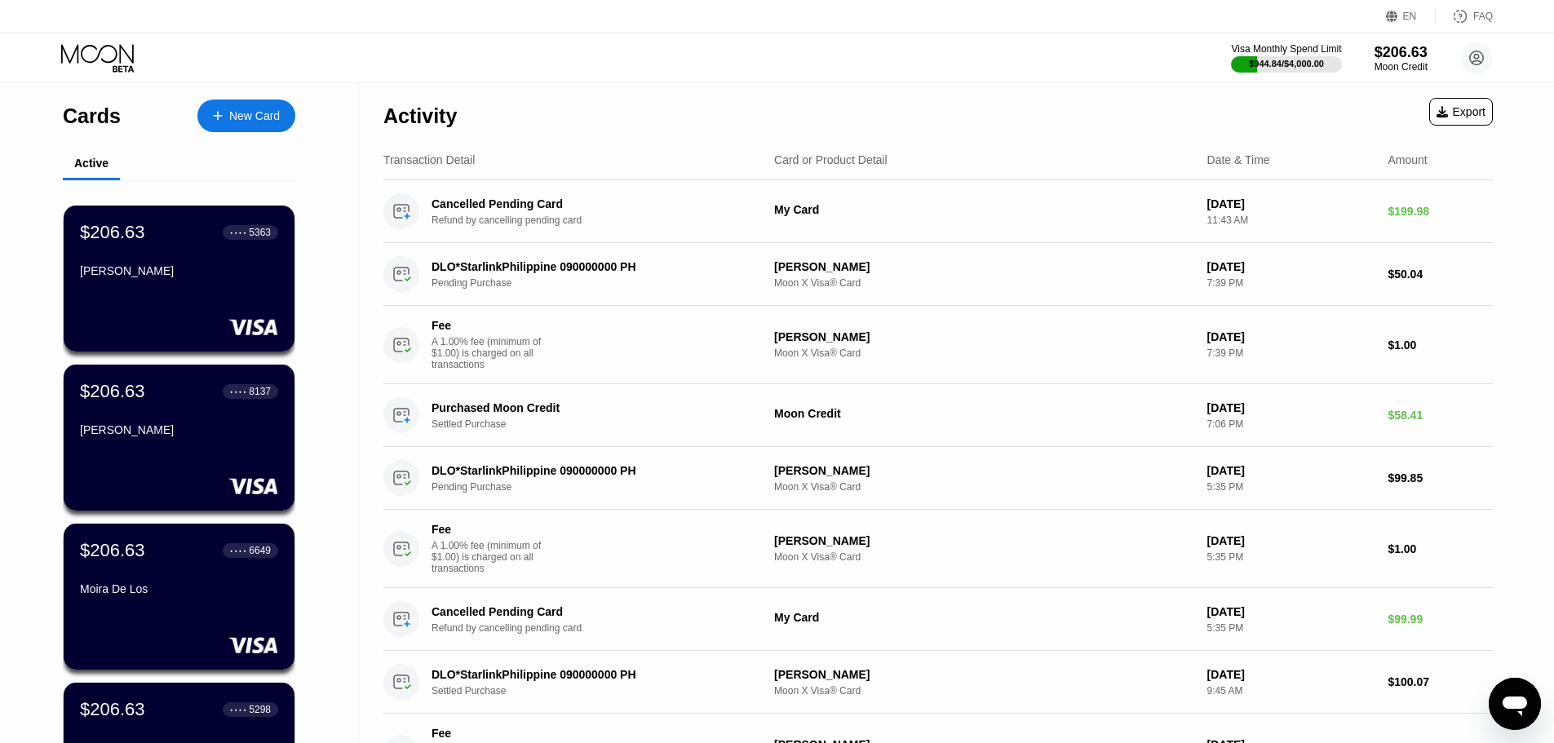
click at [241, 114] on div "New Card" at bounding box center [254, 116] width 51 height 14
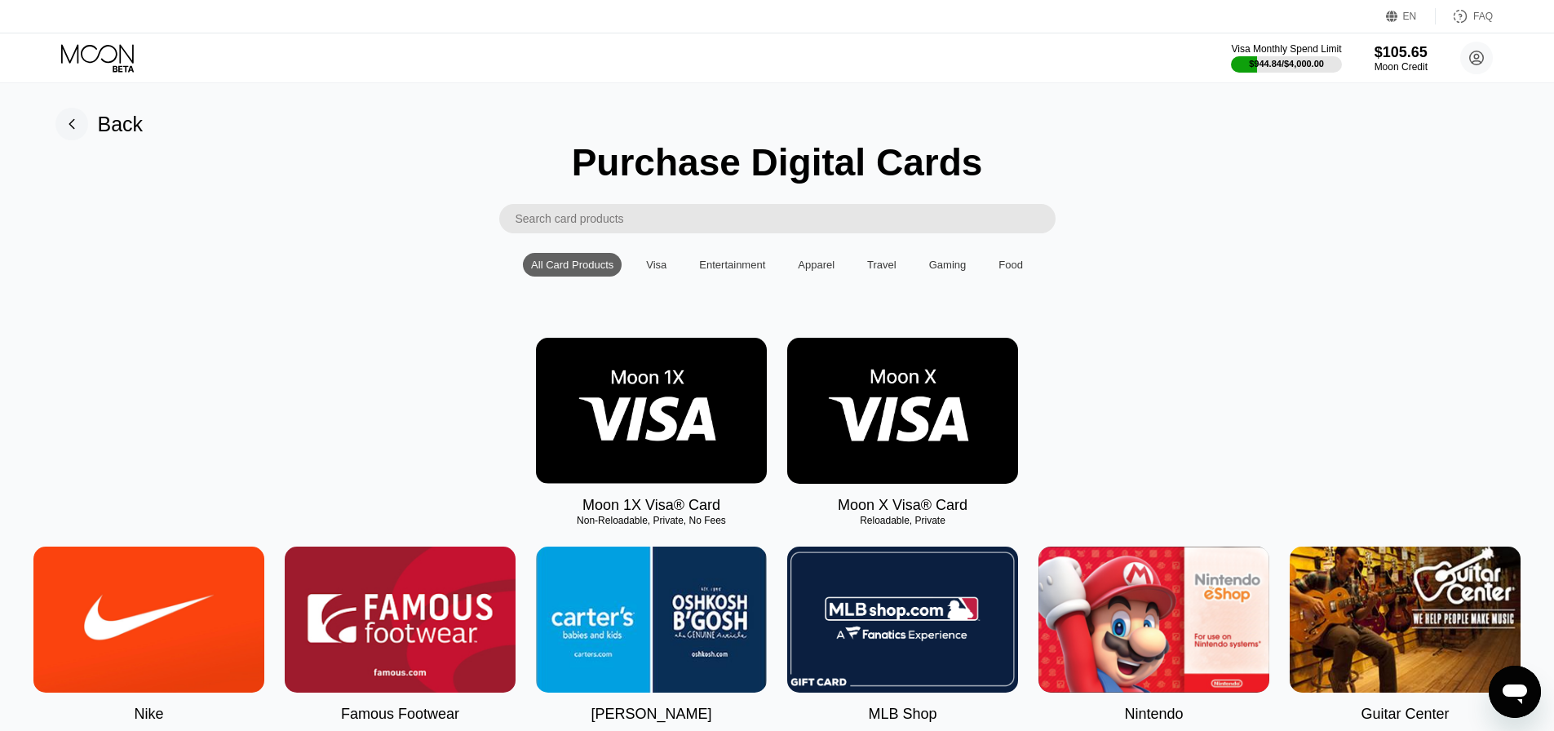
click at [935, 399] on img at bounding box center [902, 411] width 231 height 146
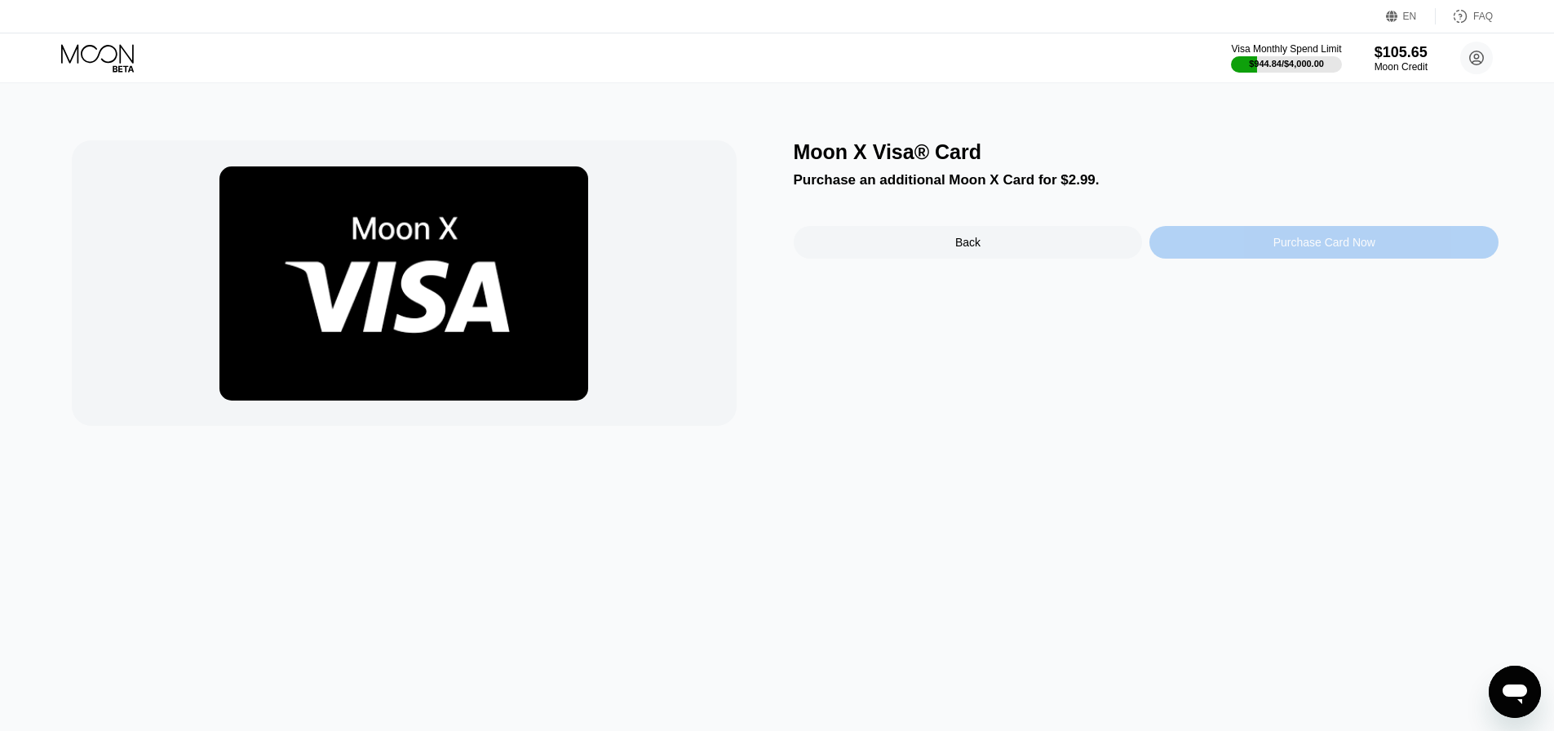
click at [1305, 249] on div "Purchase Card Now" at bounding box center [1325, 242] width 102 height 13
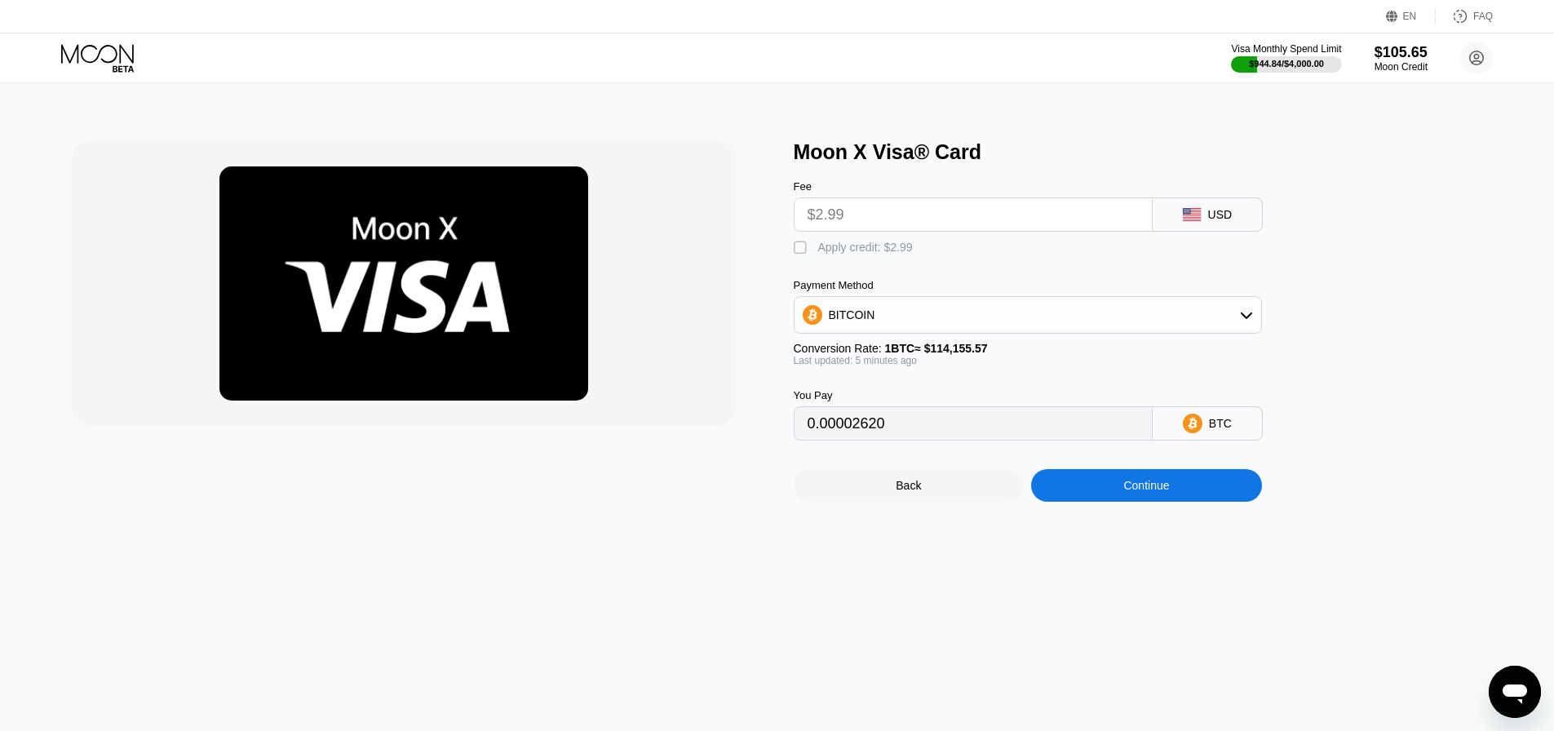
click at [810, 256] on div " Apply credit: $2.99" at bounding box center [857, 248] width 127 height 16
type input "0"
click at [1085, 498] on div "Continue" at bounding box center [1146, 485] width 231 height 33
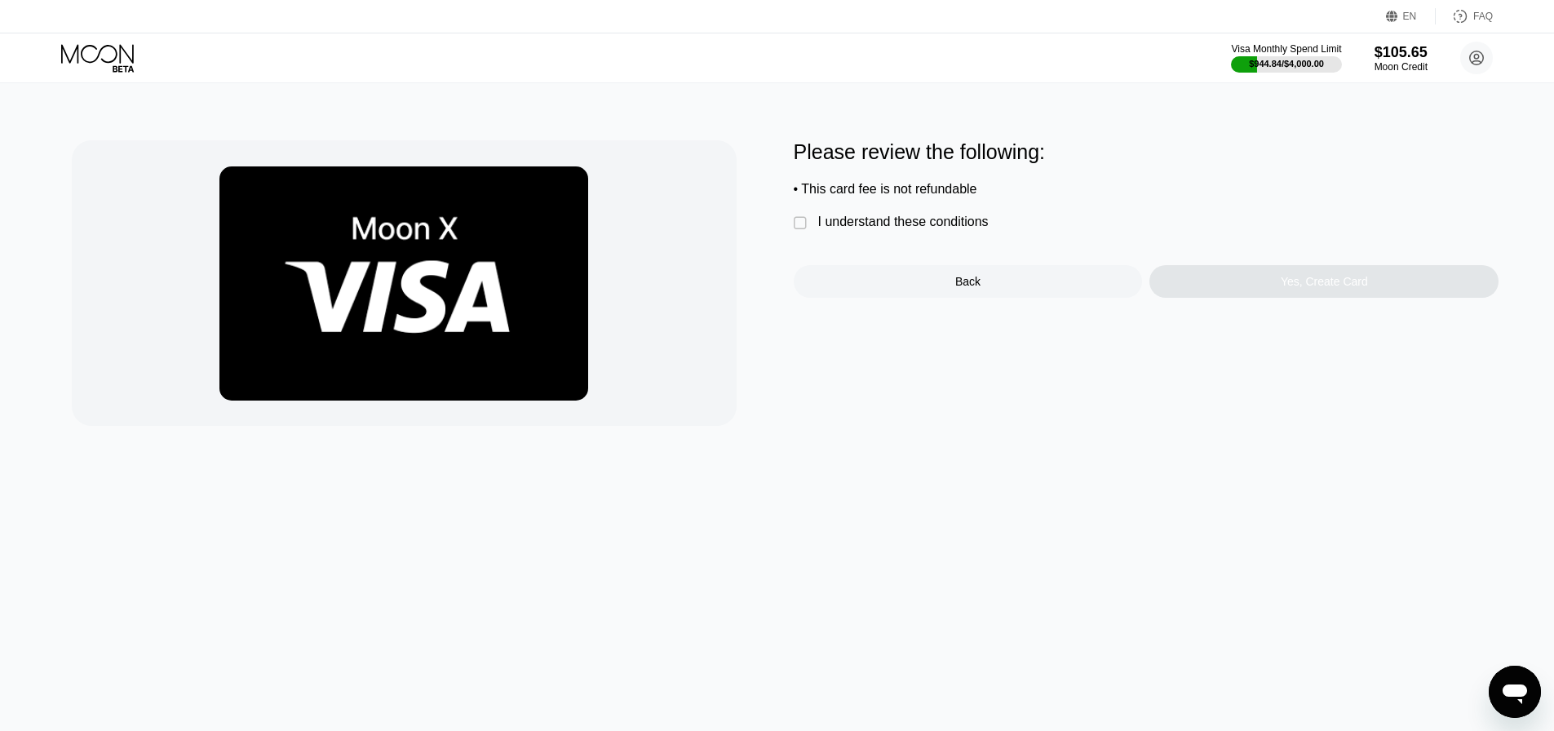
click at [903, 229] on div "I understand these conditions" at bounding box center [903, 222] width 171 height 15
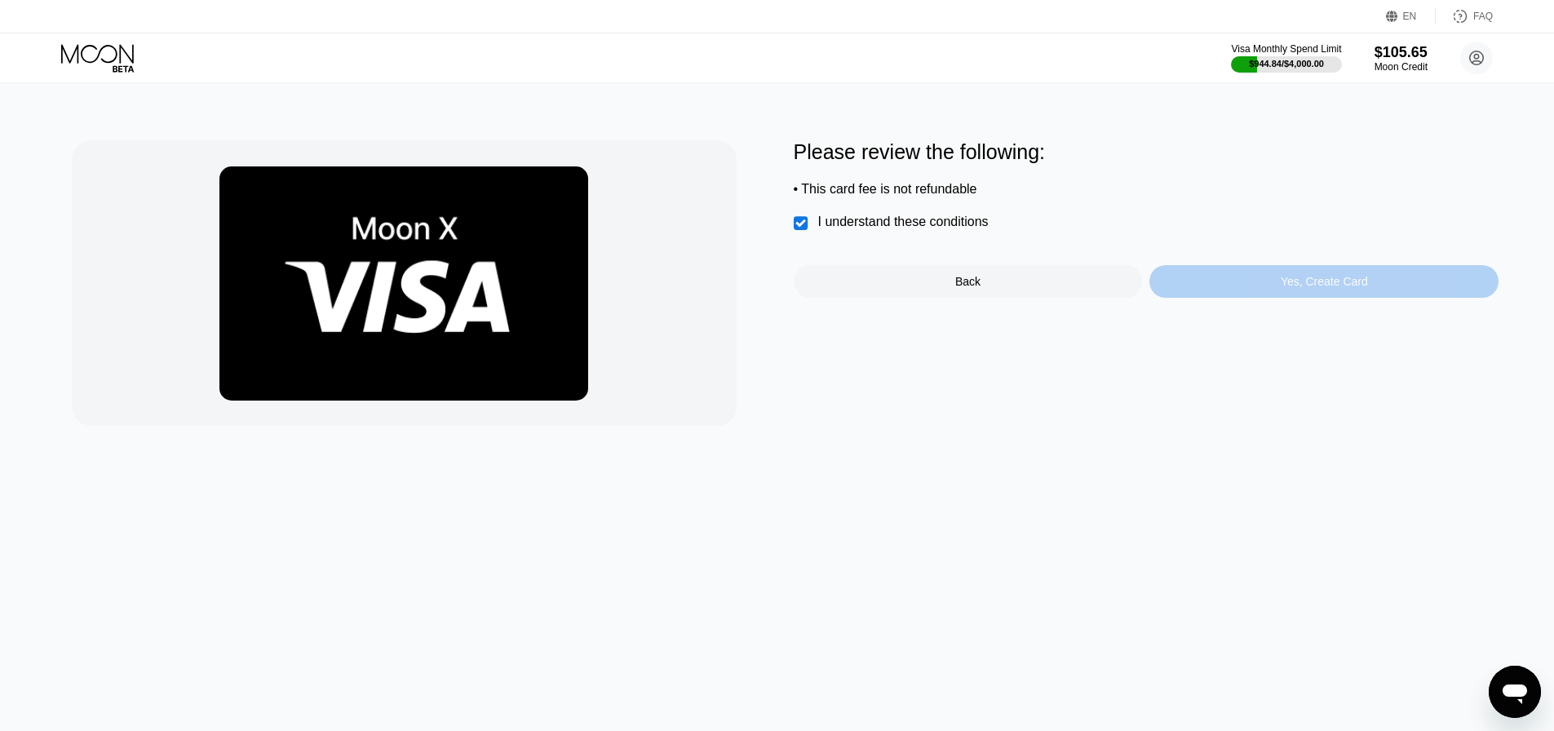
click at [1263, 298] on div "Yes, Create Card" at bounding box center [1324, 281] width 349 height 33
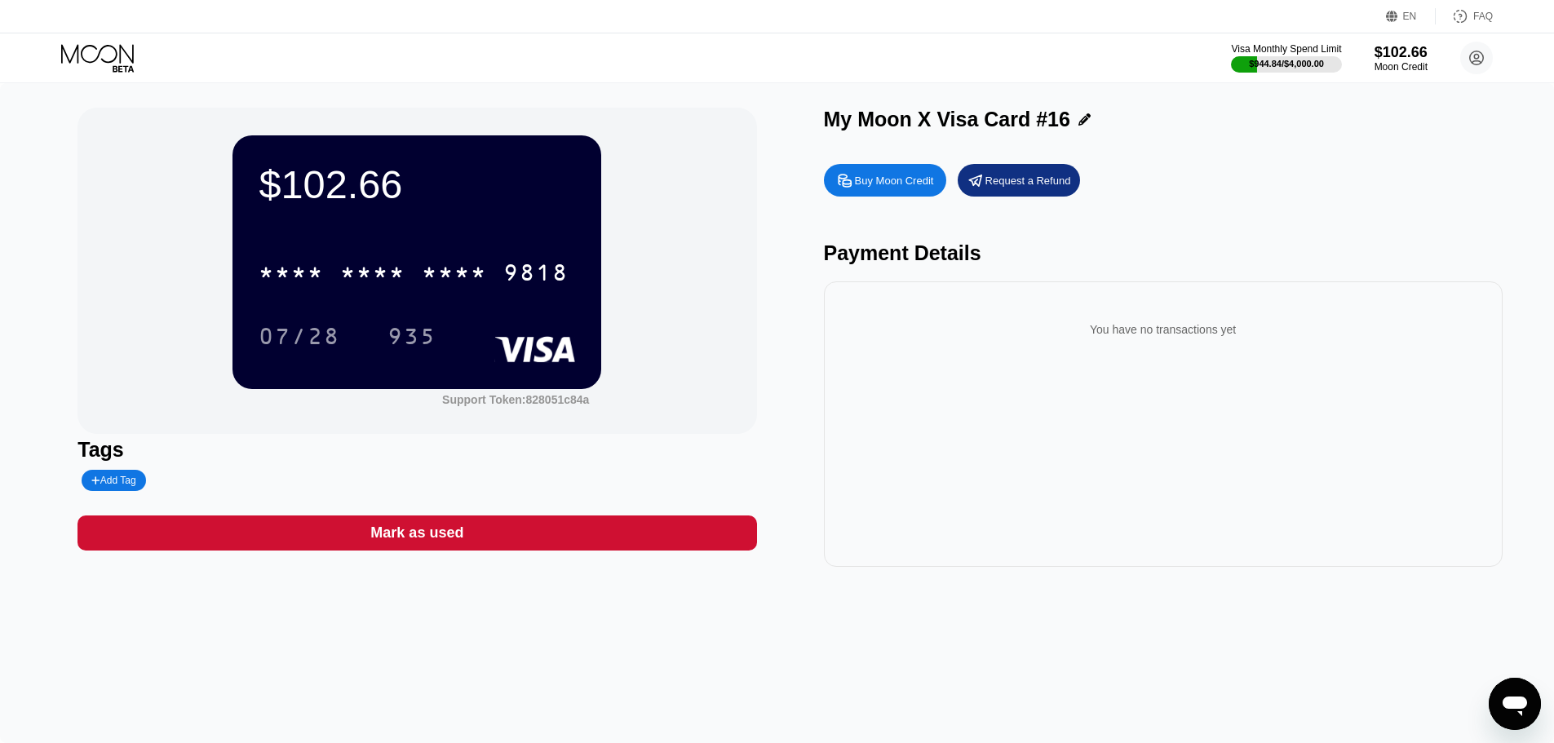
click at [1076, 128] on div "My Moon X Visa Card #16" at bounding box center [1163, 120] width 679 height 24
click at [1079, 123] on icon at bounding box center [1085, 119] width 12 height 12
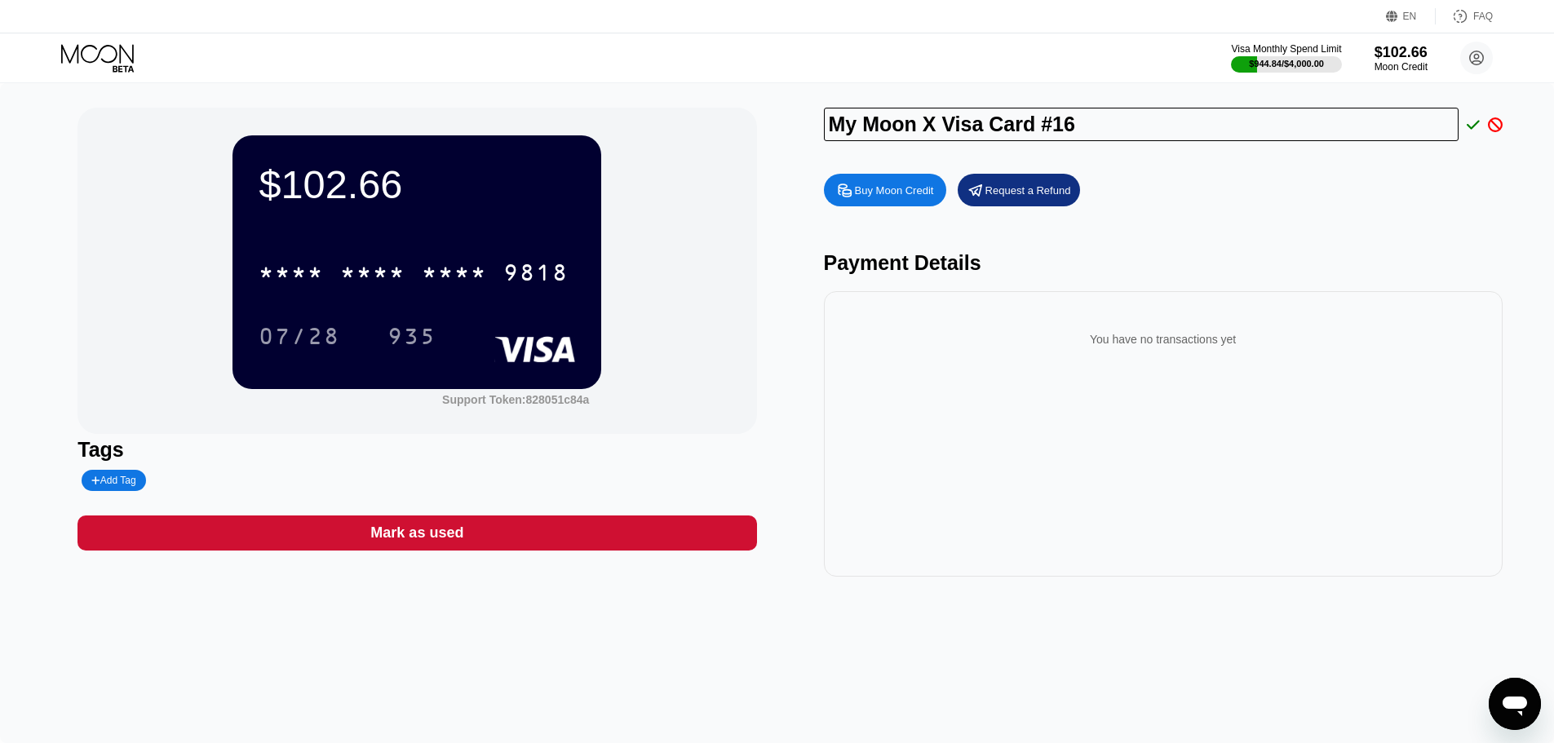
drag, startPoint x: 1075, startPoint y: 123, endPoint x: 685, endPoint y: 131, distance: 390.1
click at [686, 131] on div "$102.66 * * * * * * * * * * * * 9818 07/28 935 Support Token: 828051c84a Tags A…" at bounding box center [777, 342] width 1399 height 469
type input "[PERSON_NAME]"
click at [1477, 128] on icon at bounding box center [1473, 124] width 13 height 15
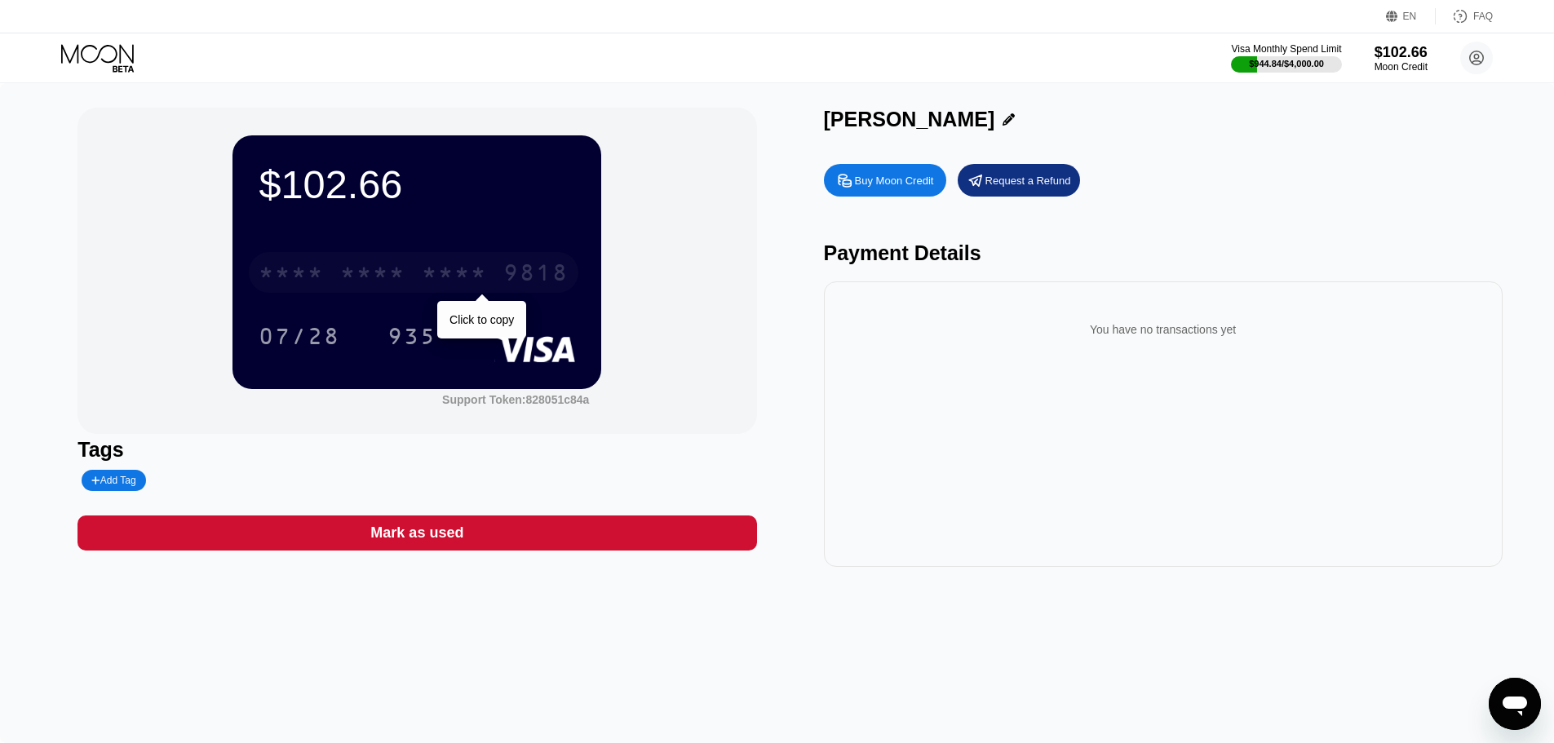
click at [471, 277] on div "* * * *" at bounding box center [454, 275] width 65 height 26
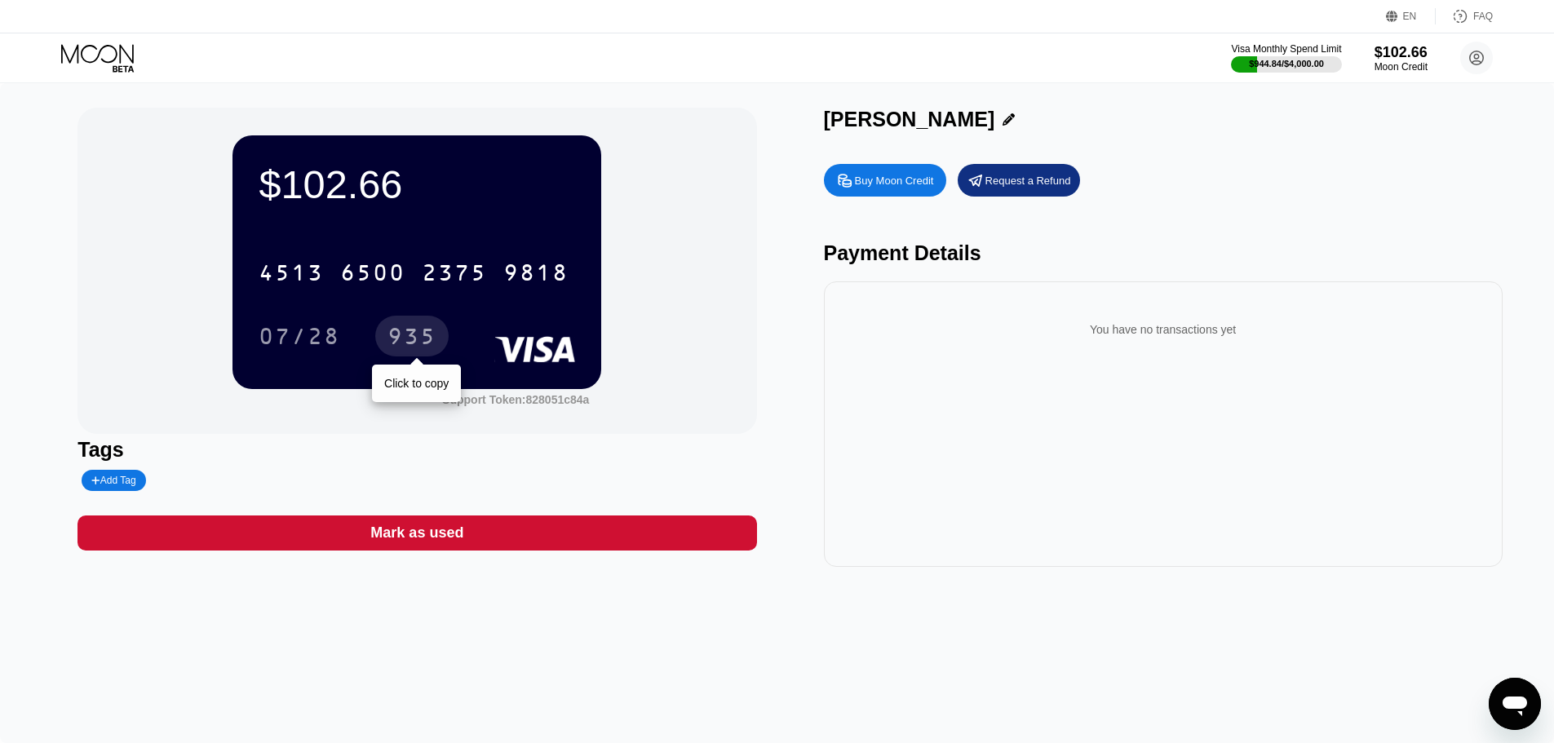
click at [412, 341] on div "935" at bounding box center [412, 339] width 49 height 26
click at [427, 339] on div "935" at bounding box center [412, 339] width 49 height 26
